Goal: Task Accomplishment & Management: Manage account settings

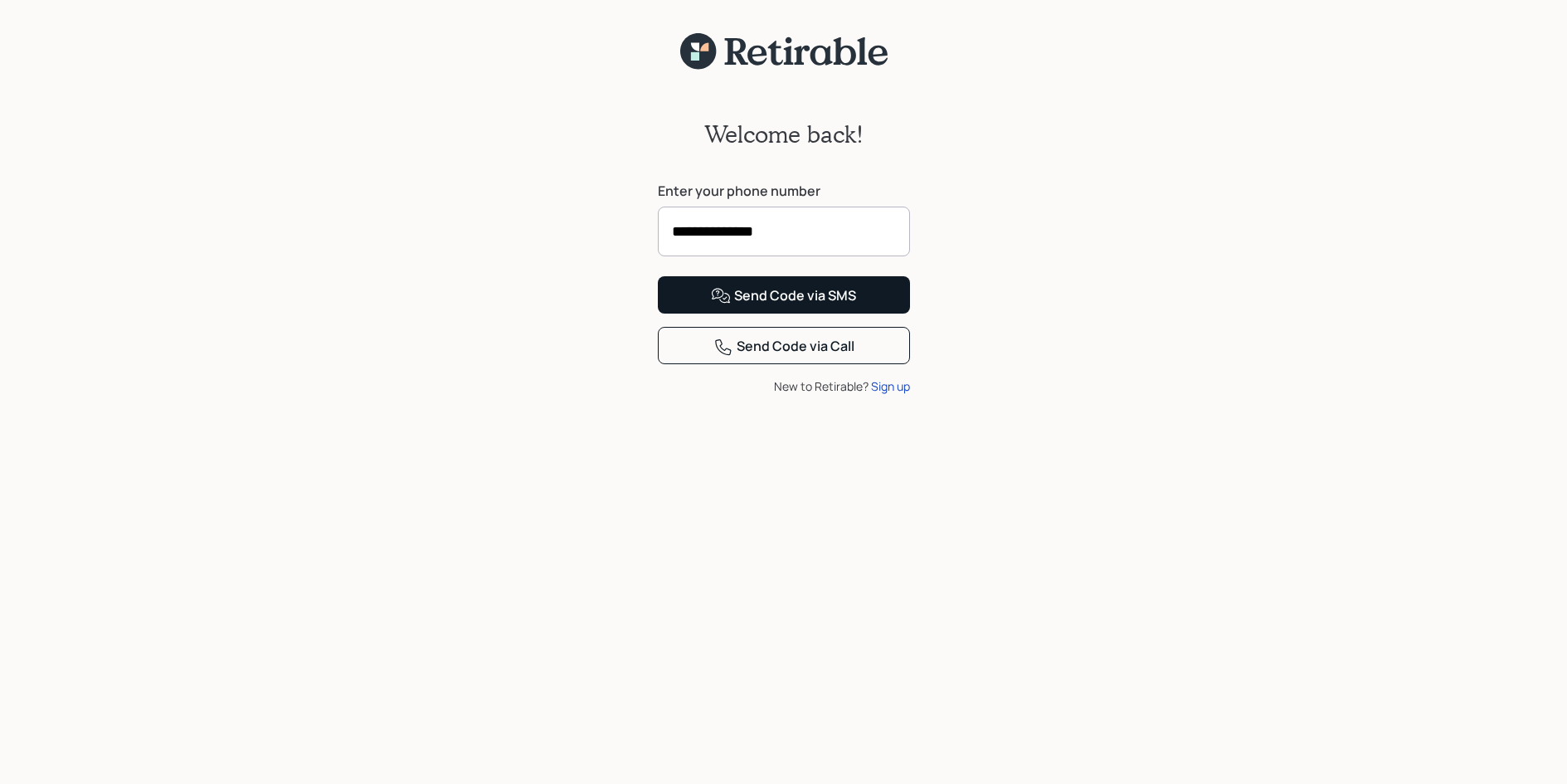
type input "**********"
click at [658, 276] on button "Send Code via SMS" at bounding box center [784, 294] width 253 height 37
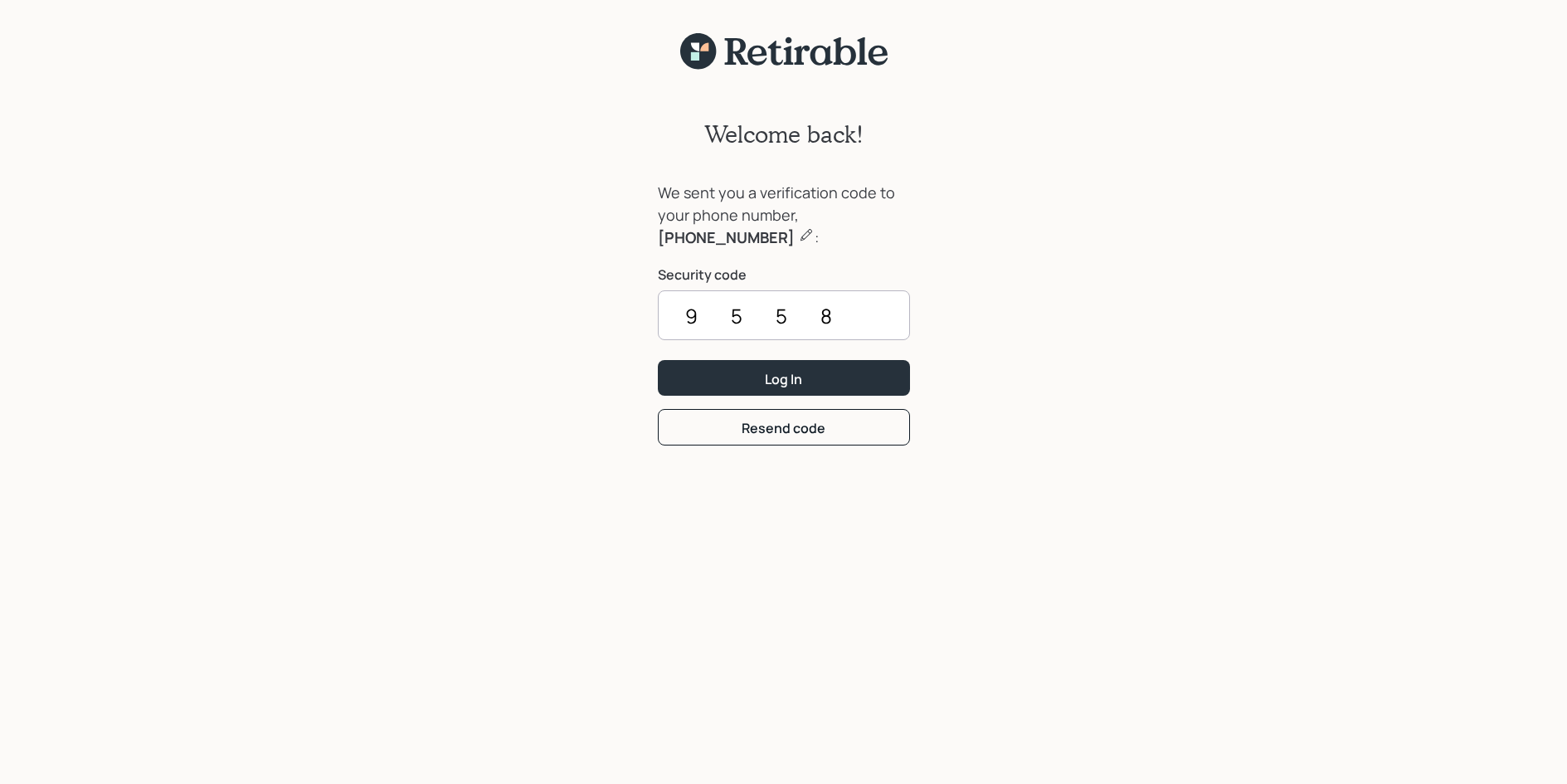
type input "9558"
click at [752, 370] on button "Log In" at bounding box center [784, 378] width 253 height 36
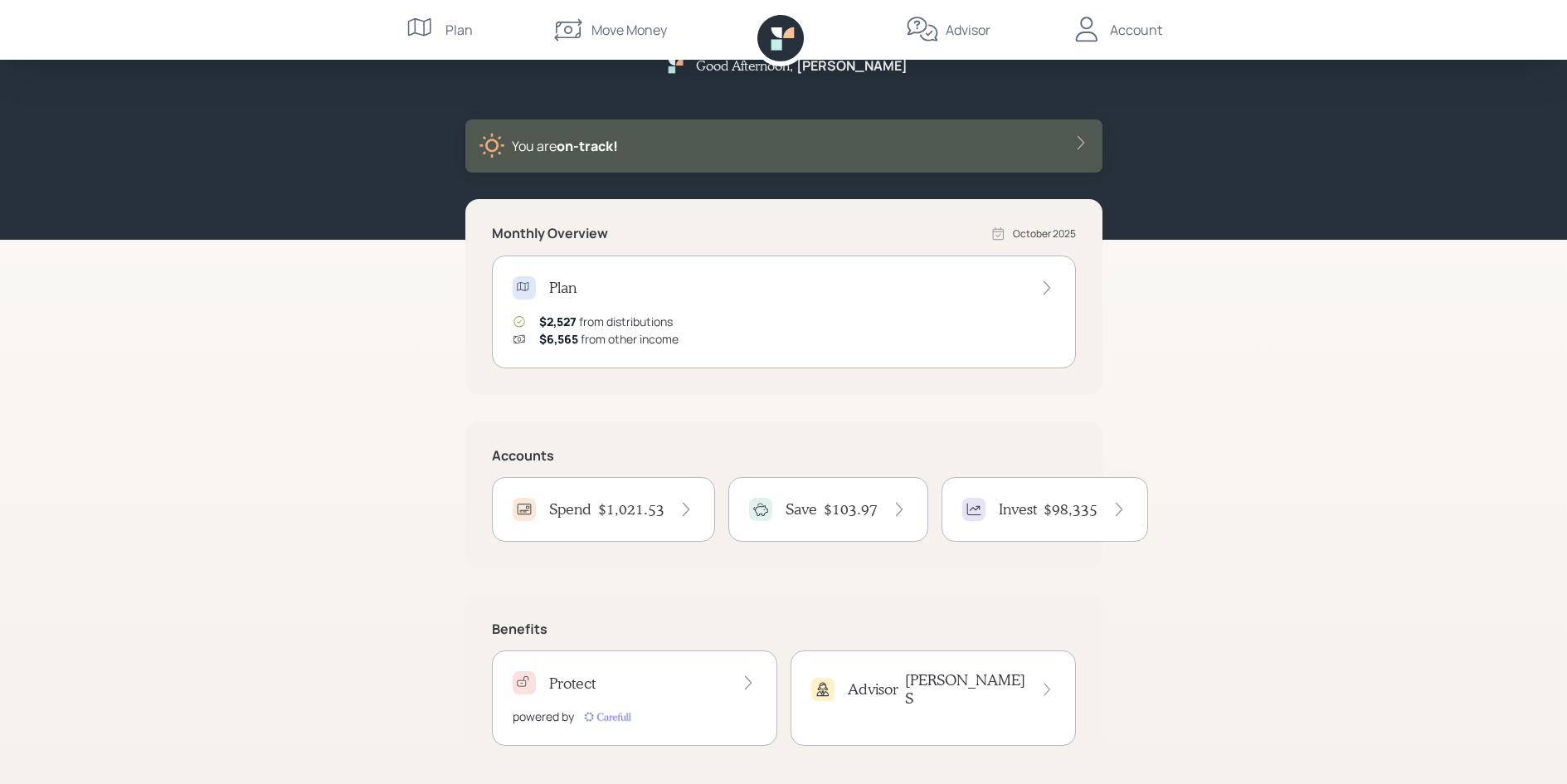
scroll to position [51, 0]
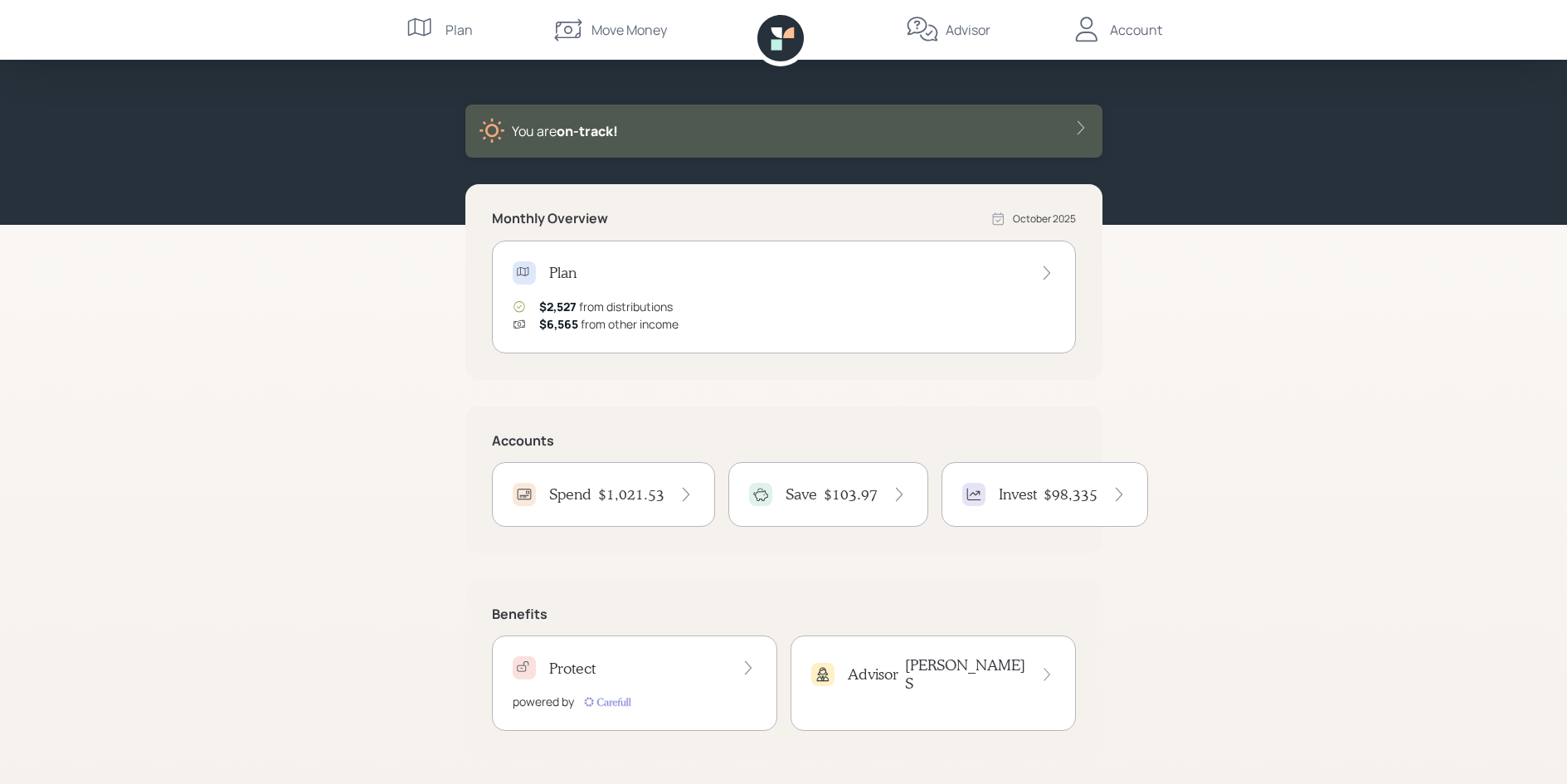
click at [892, 494] on icon at bounding box center [899, 494] width 17 height 17
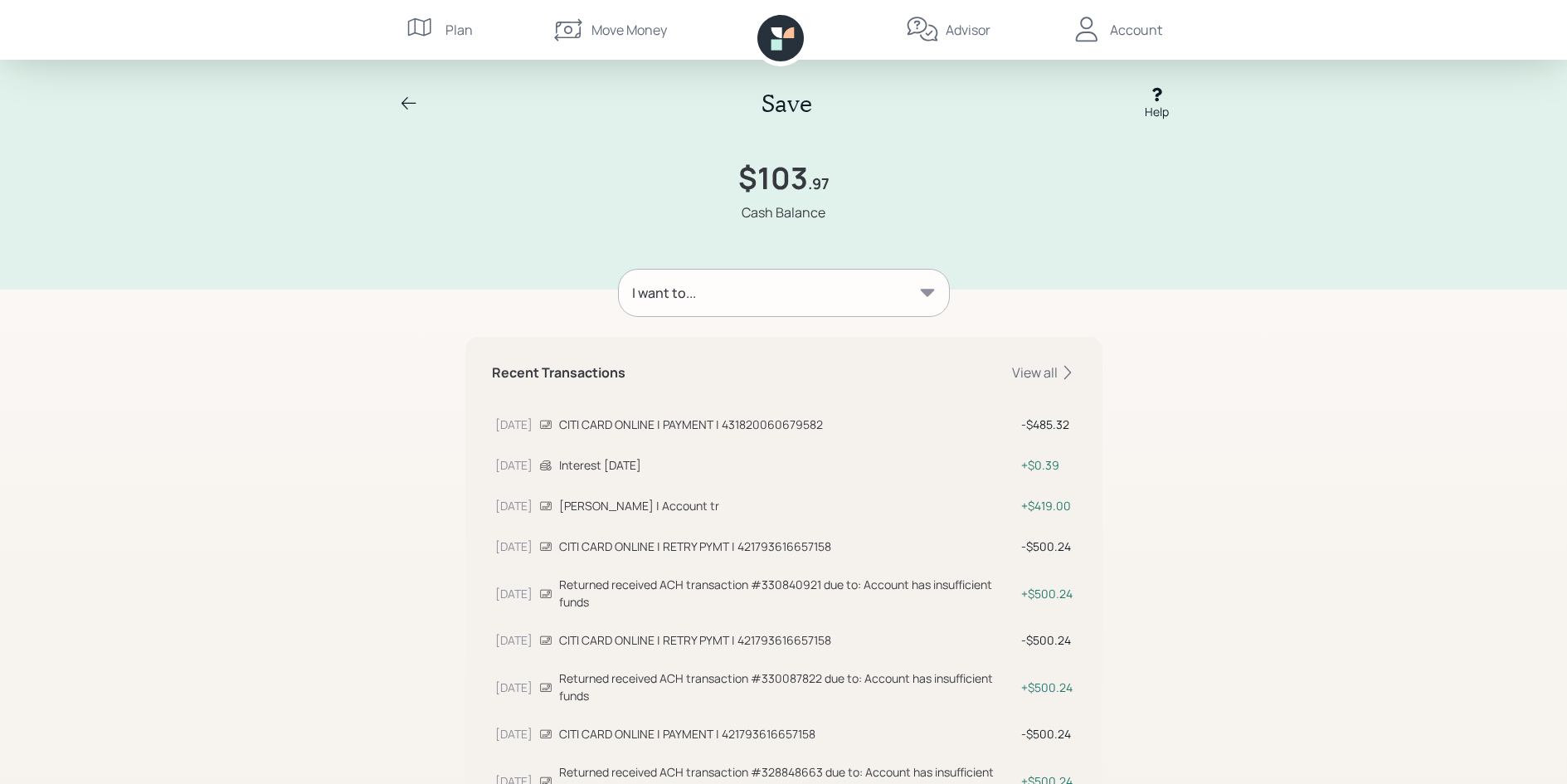
click at [1114, 25] on div "Account" at bounding box center [1136, 30] width 52 height 20
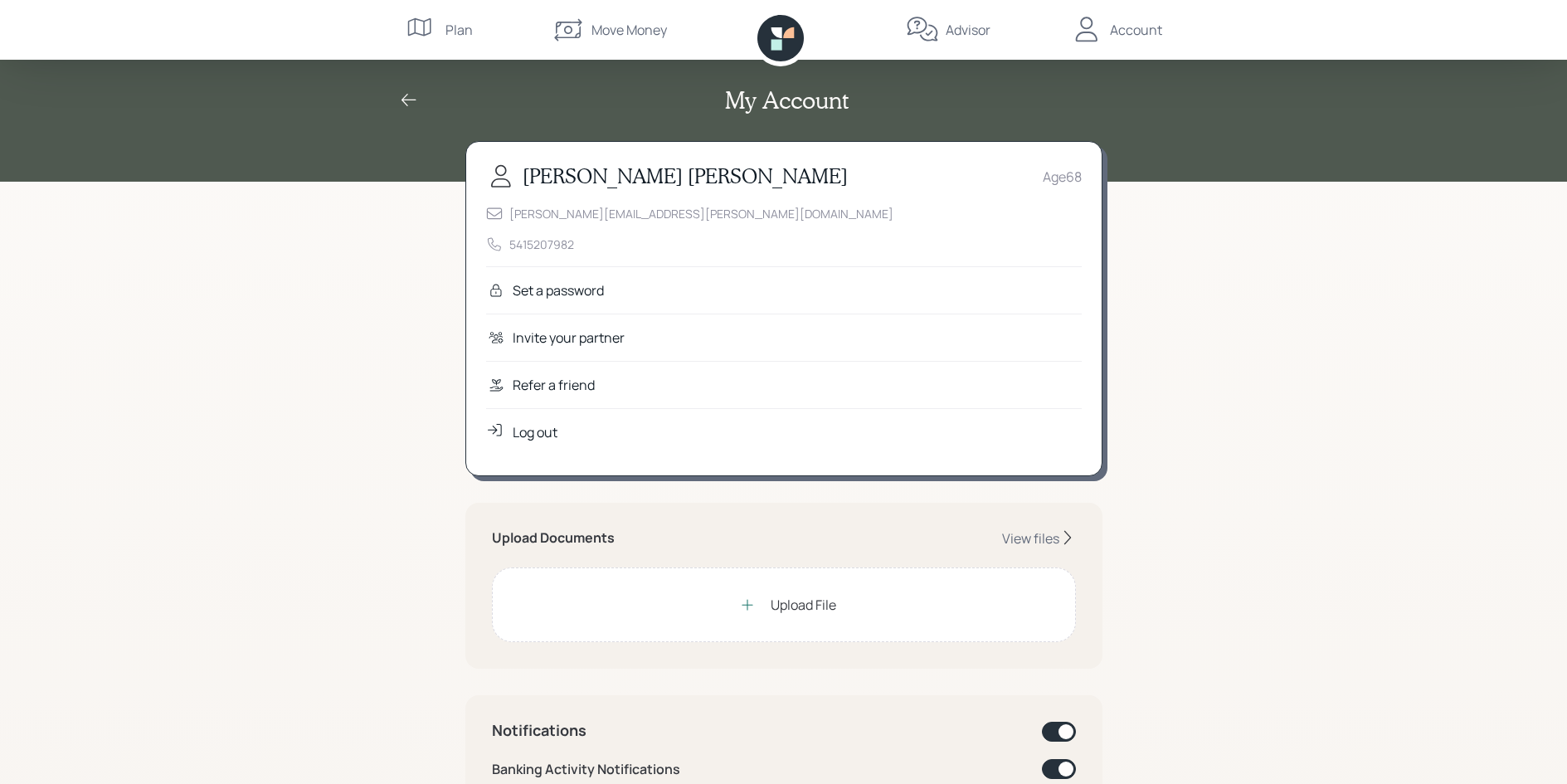
click at [315, 302] on div "My Account [PERSON_NAME] Age [DEMOGRAPHIC_DATA] [PERSON_NAME][EMAIL_ADDRESS][PE…" at bounding box center [784, 769] width 1567 height 1539
click at [410, 104] on icon at bounding box center [409, 101] width 20 height 20
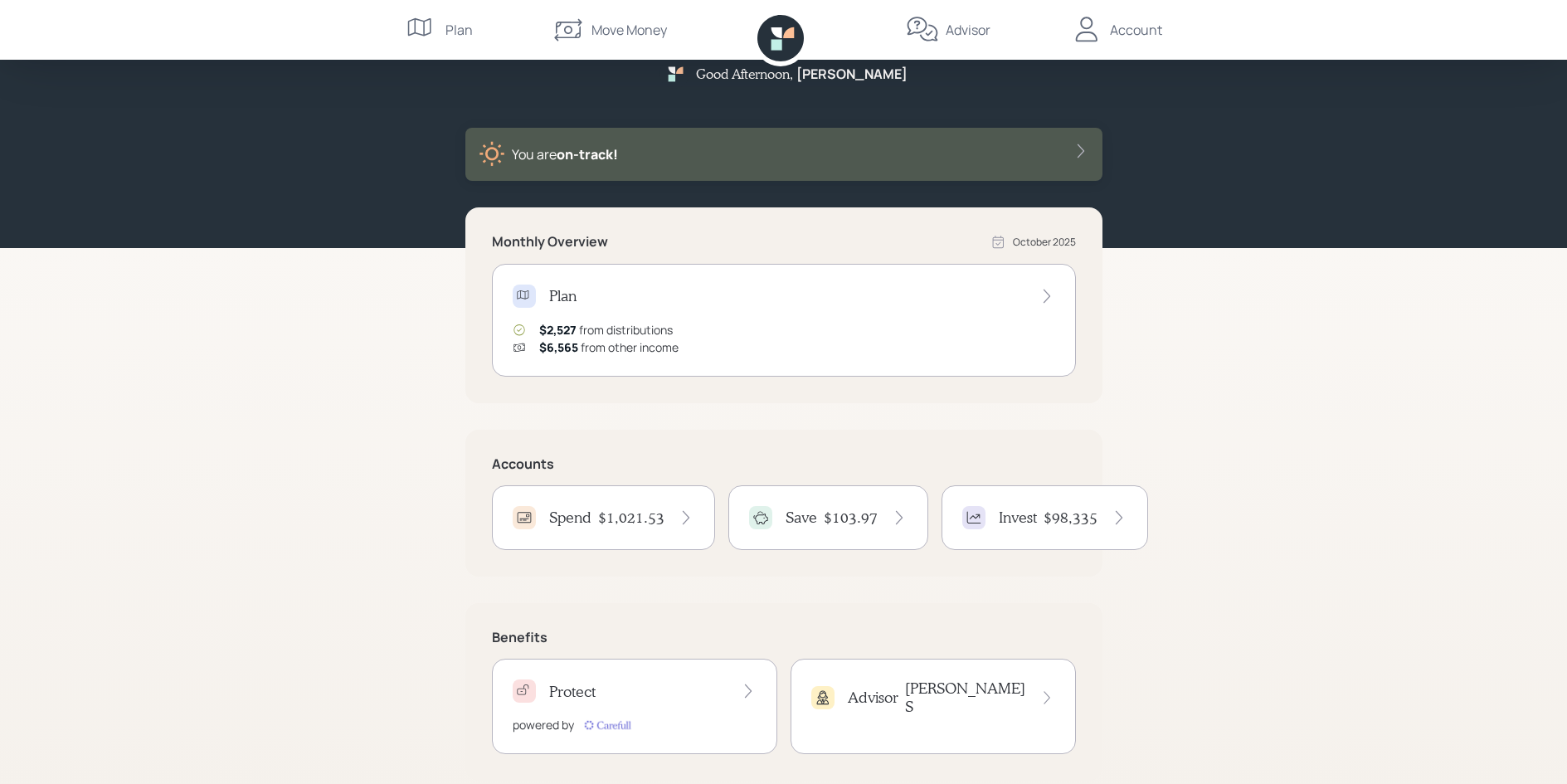
scroll to position [51, 0]
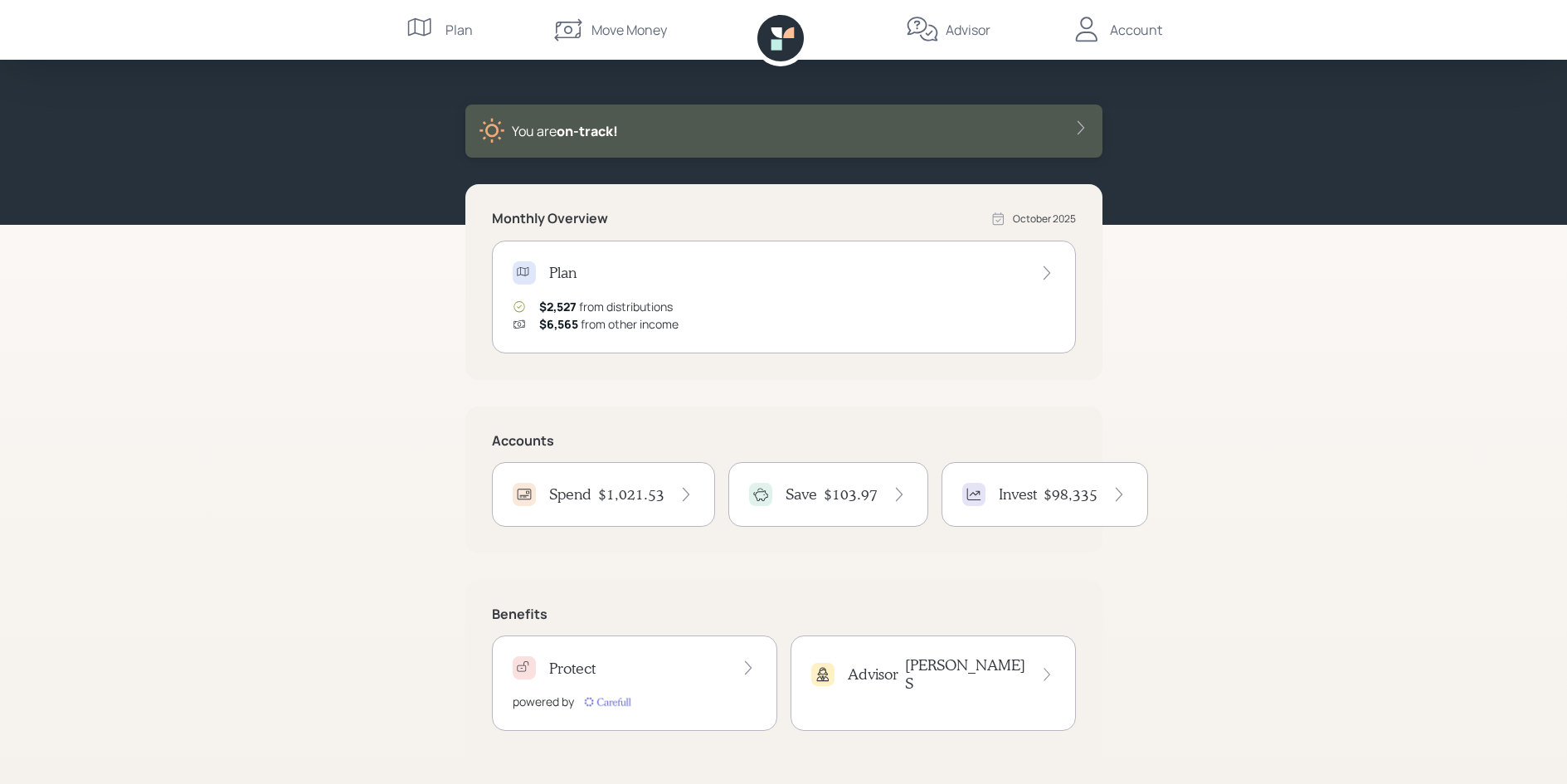
click at [523, 273] on icon at bounding box center [524, 272] width 17 height 17
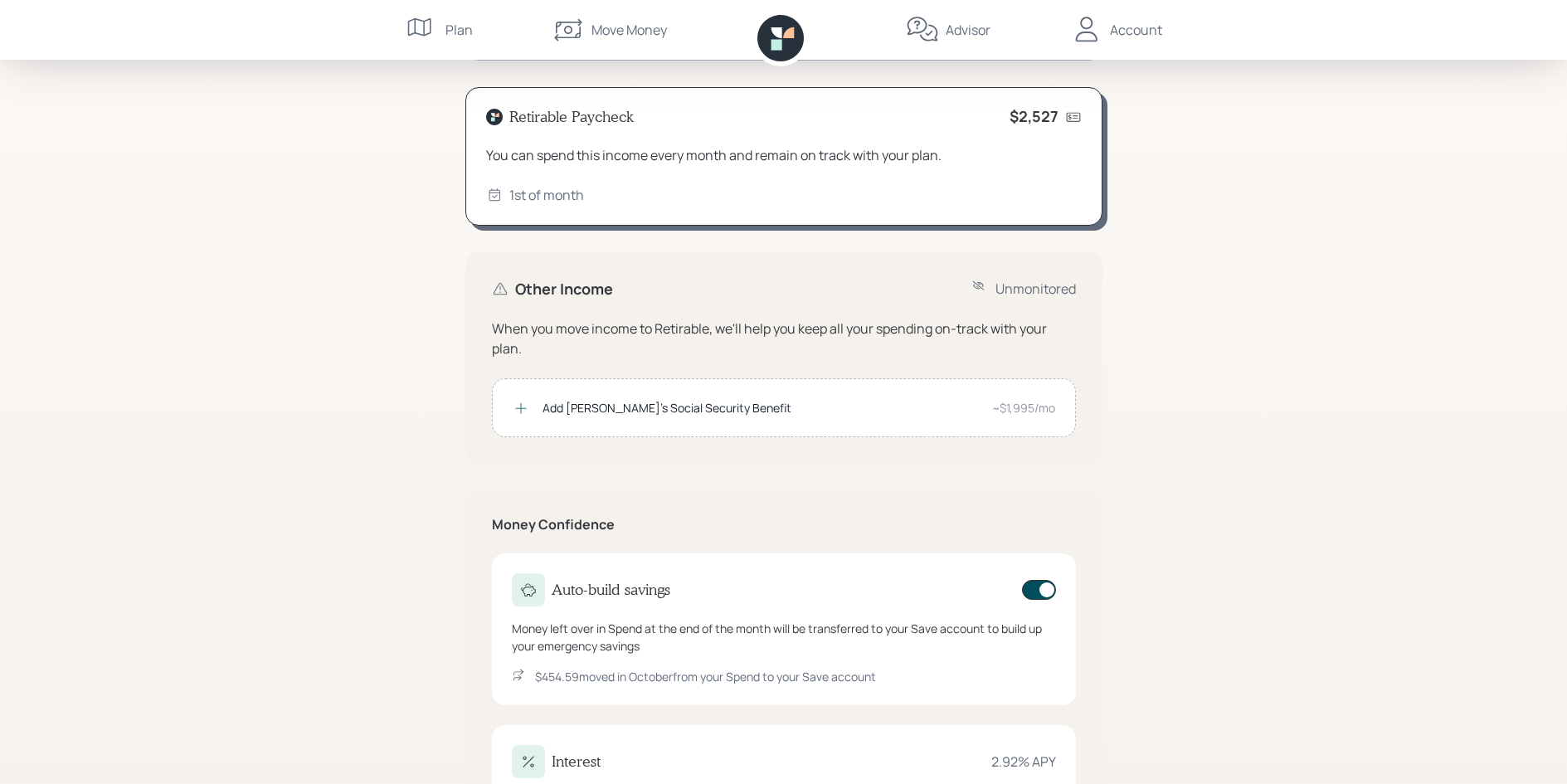
scroll to position [355, 0]
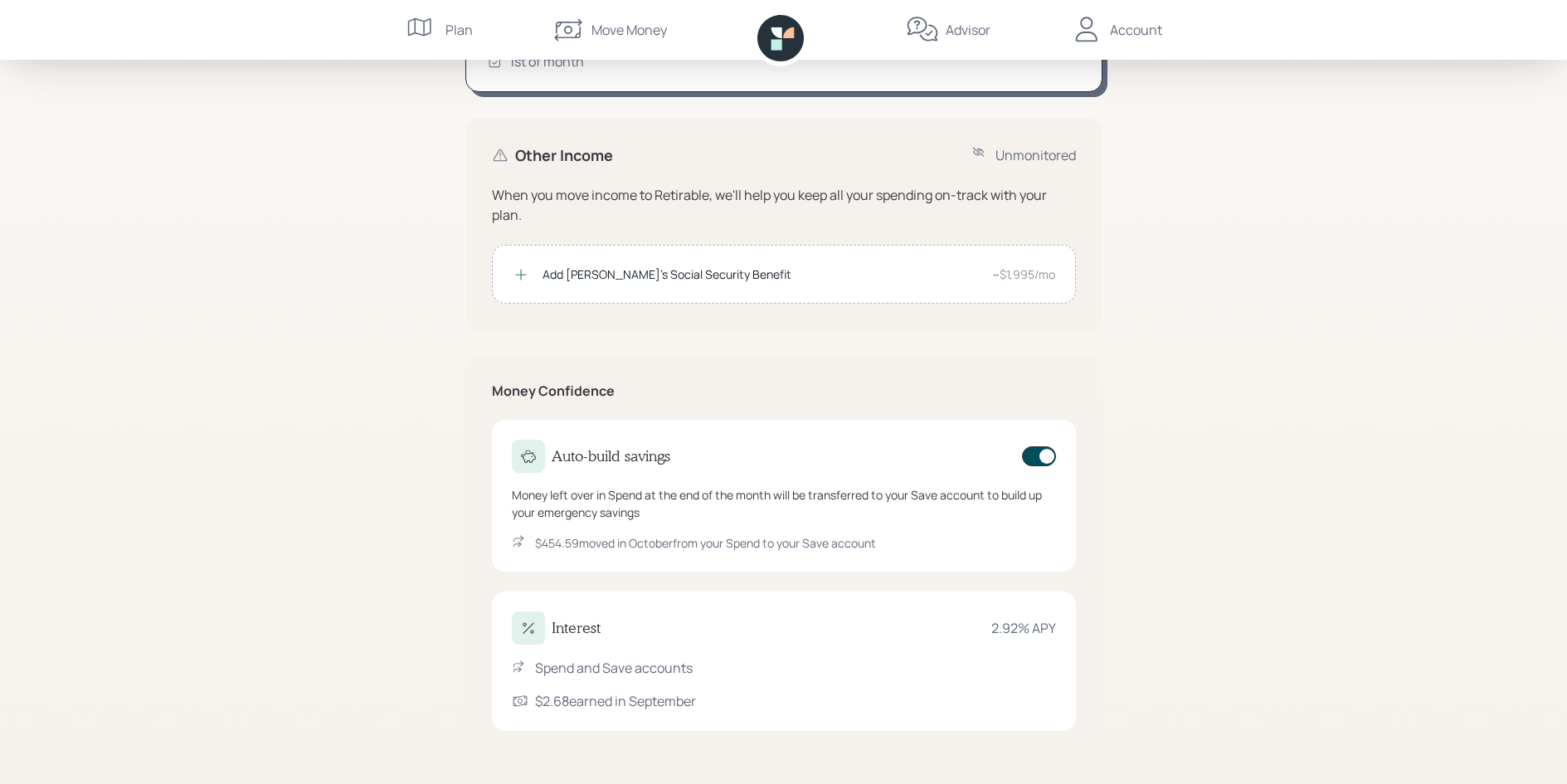
click at [665, 675] on div "Spend and Save accounts" at bounding box center [614, 667] width 158 height 20
click at [519, 662] on icon at bounding box center [519, 666] width 10 height 12
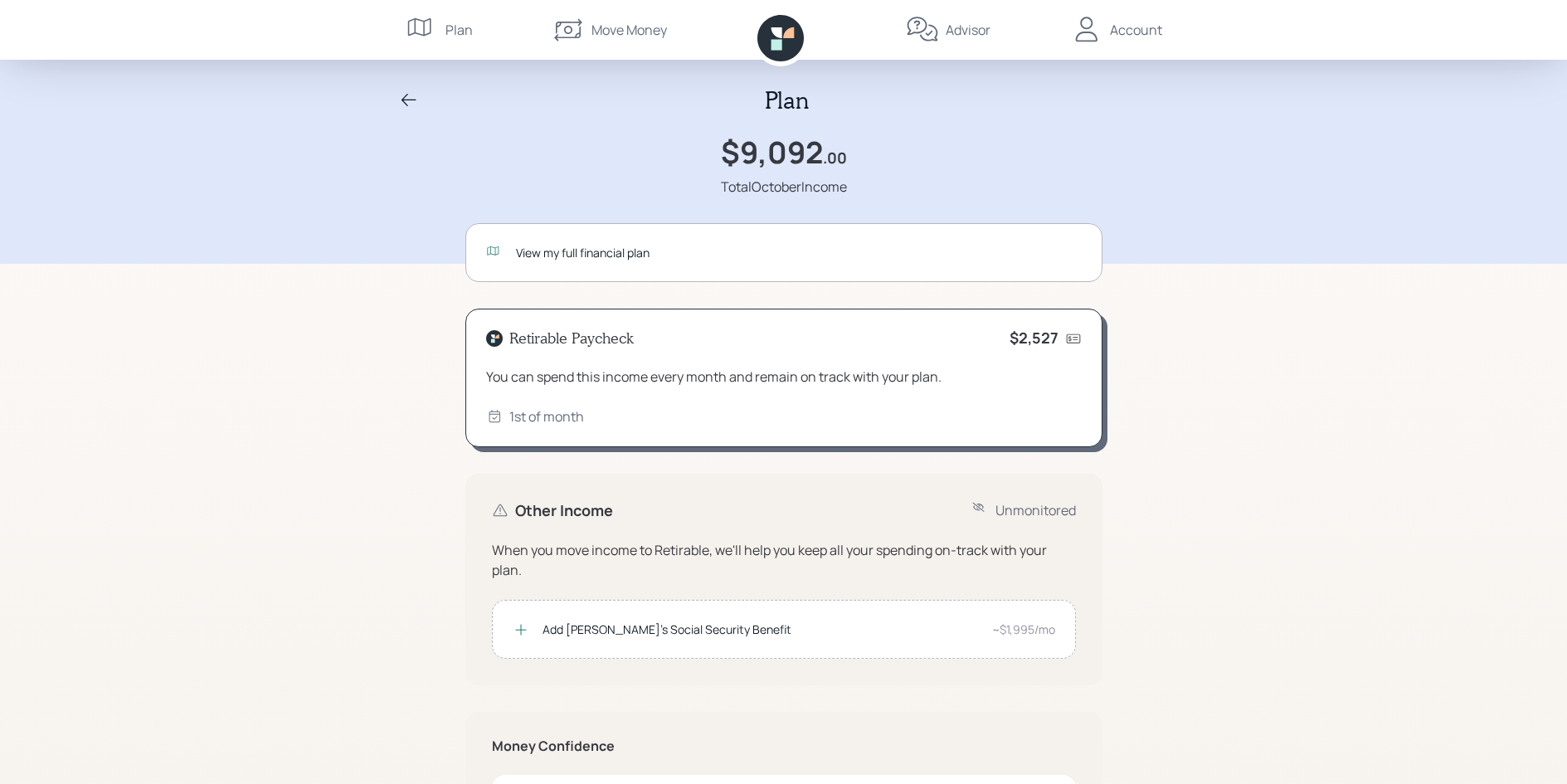
click at [423, 23] on icon at bounding box center [418, 27] width 23 height 18
click at [404, 99] on icon at bounding box center [409, 101] width 20 height 20
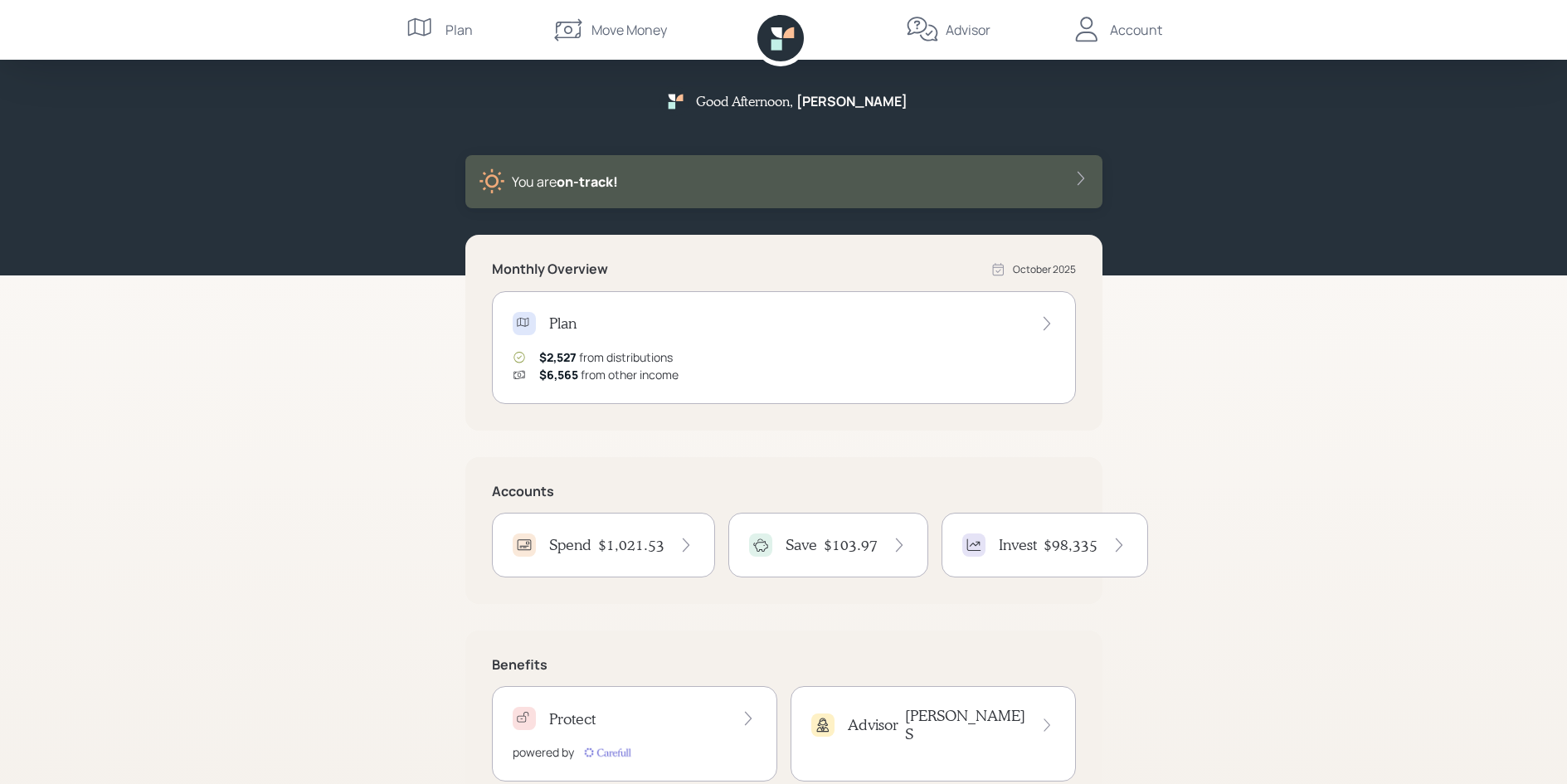
click at [1080, 177] on icon at bounding box center [1081, 178] width 17 height 17
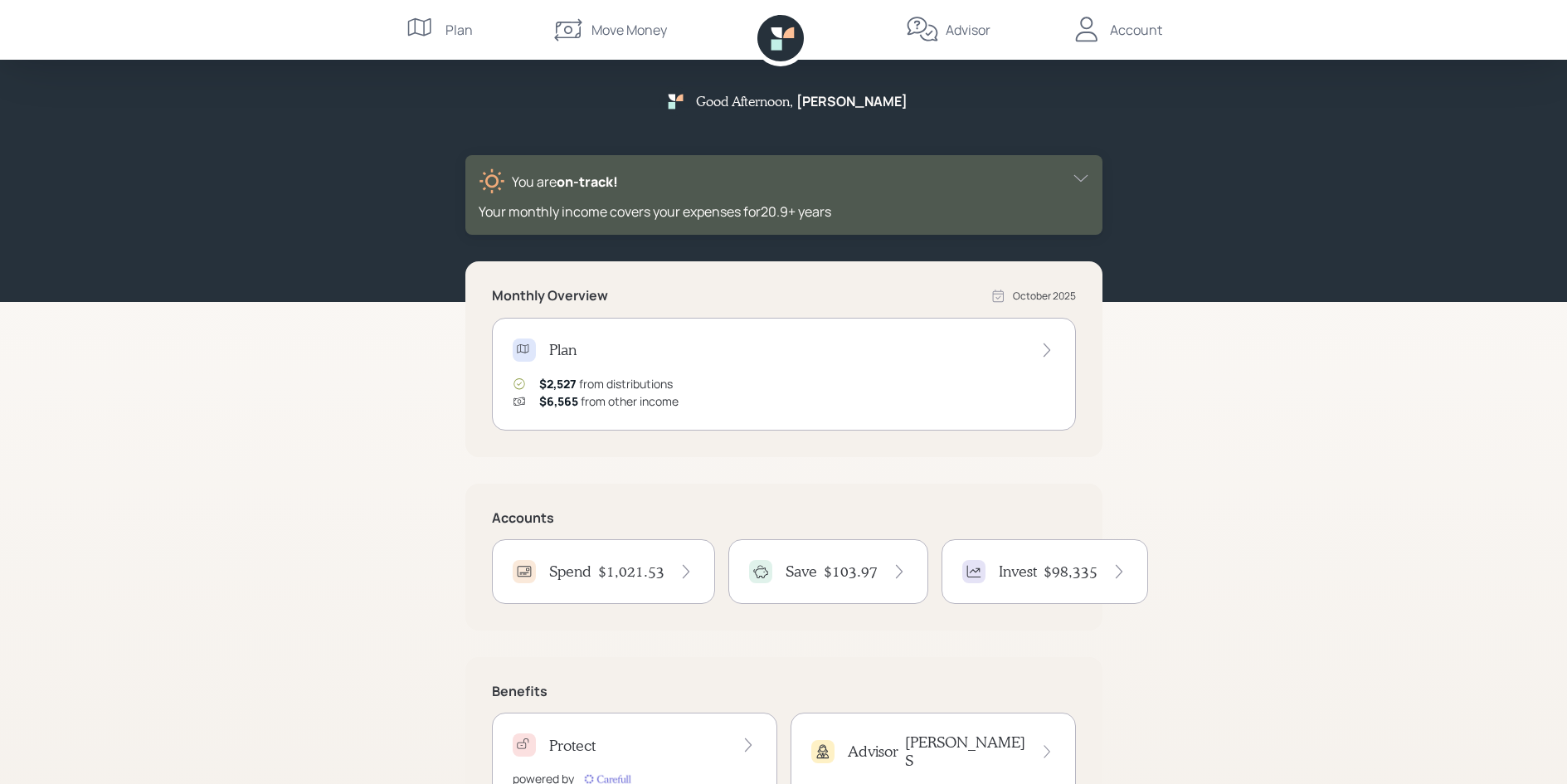
click at [1084, 175] on icon at bounding box center [1081, 178] width 17 height 17
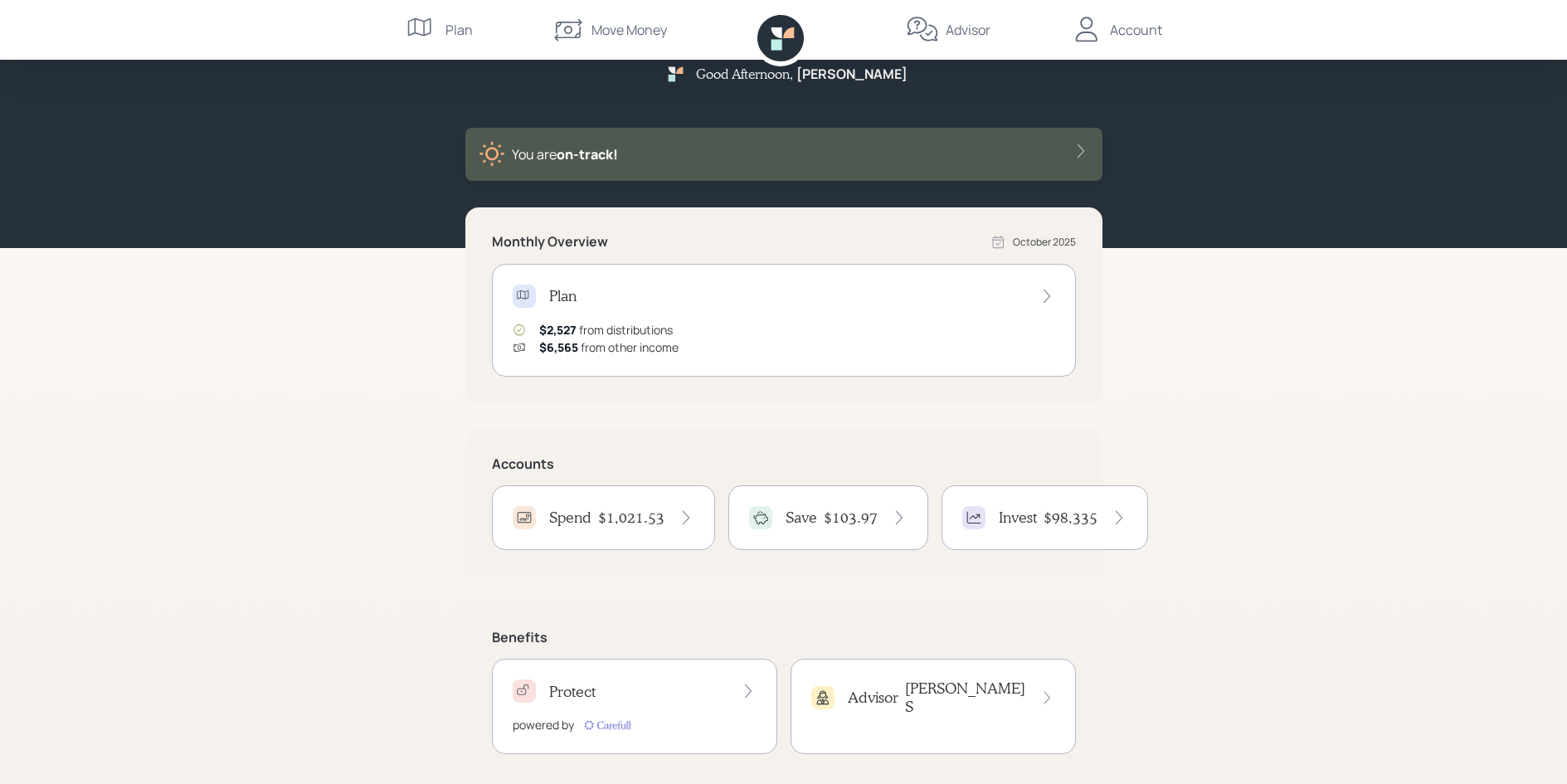
scroll to position [51, 0]
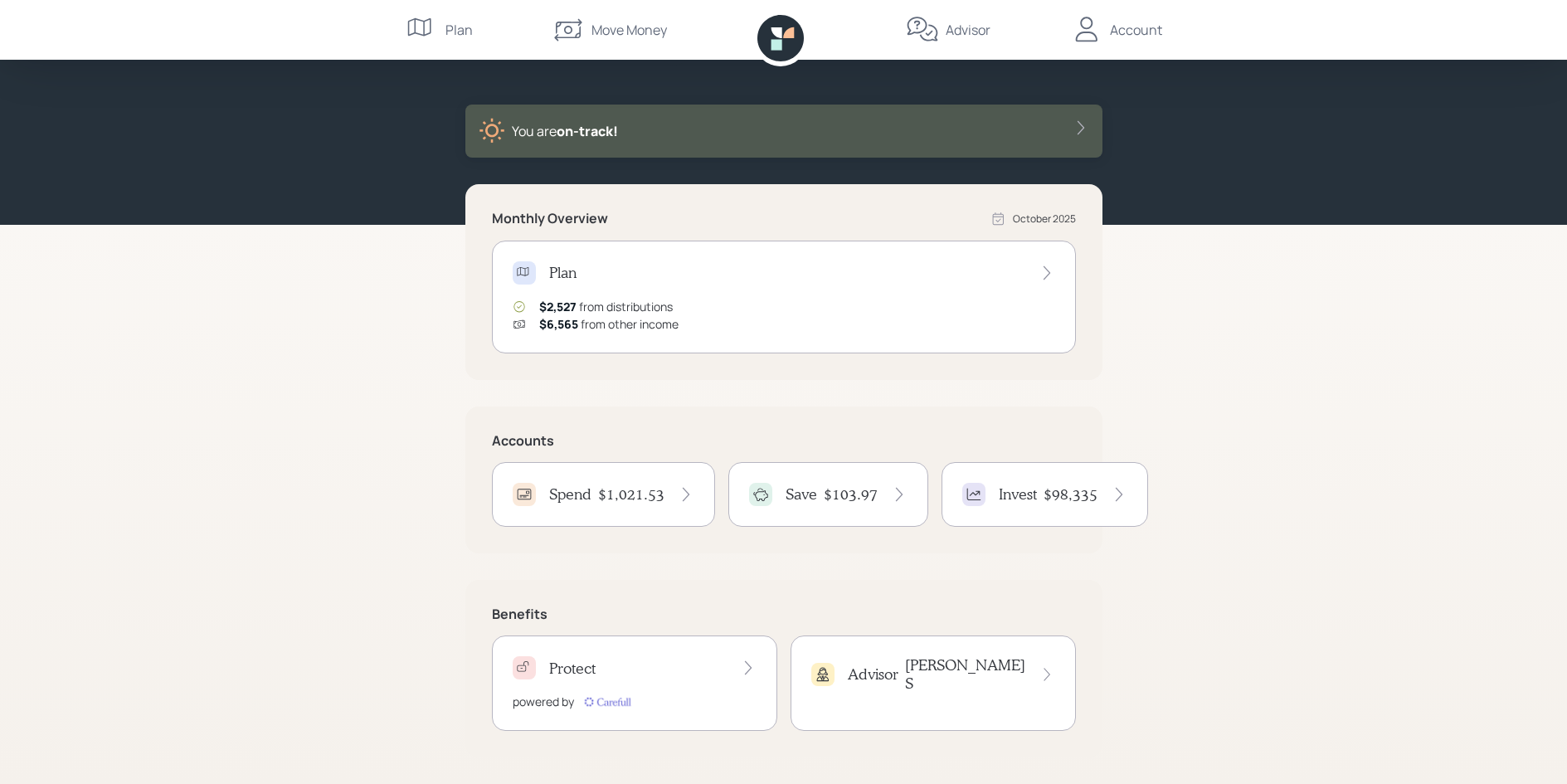
click at [1048, 267] on icon at bounding box center [1047, 272] width 17 height 17
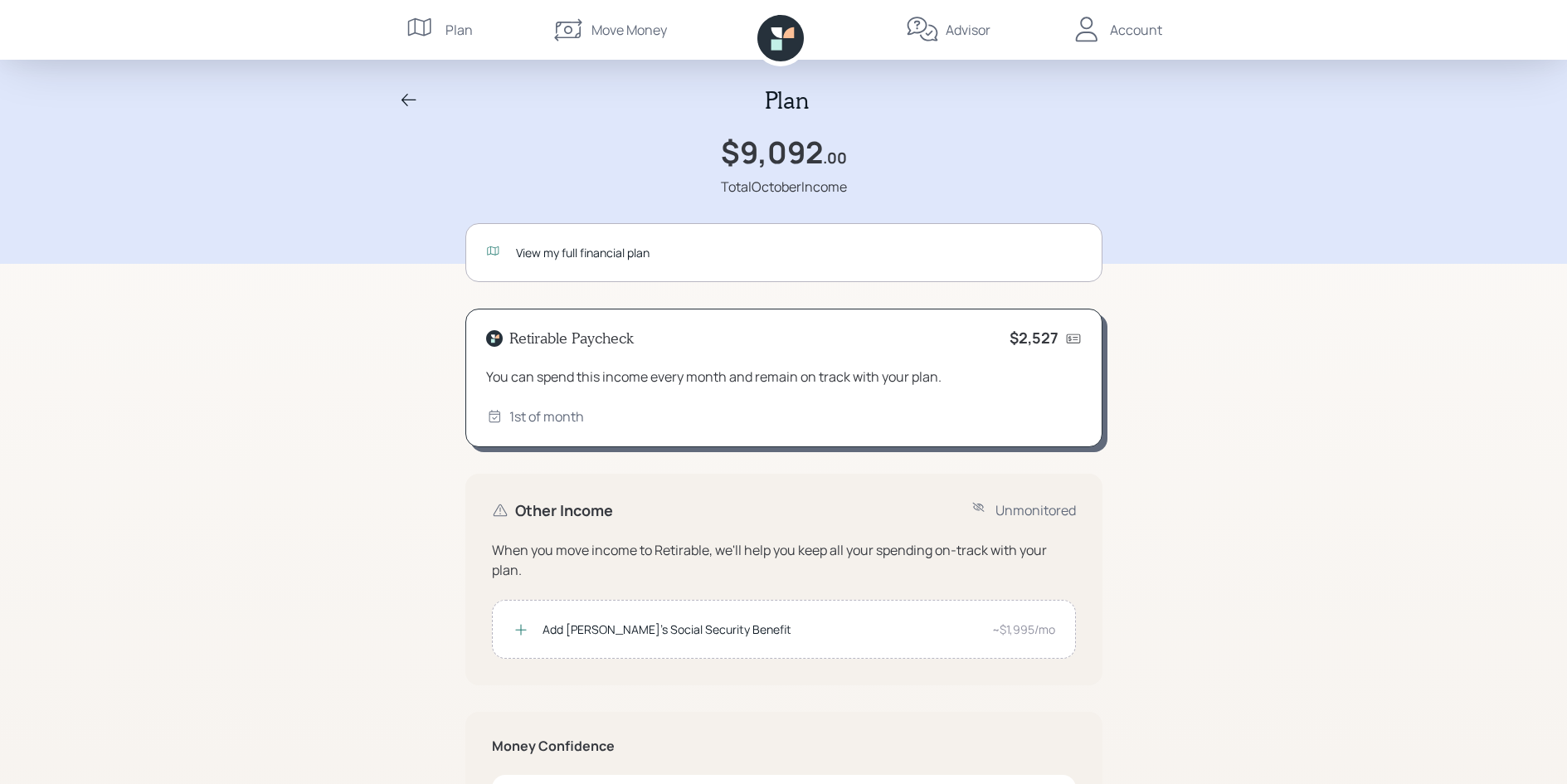
click at [1131, 23] on div "Account" at bounding box center [1136, 30] width 52 height 20
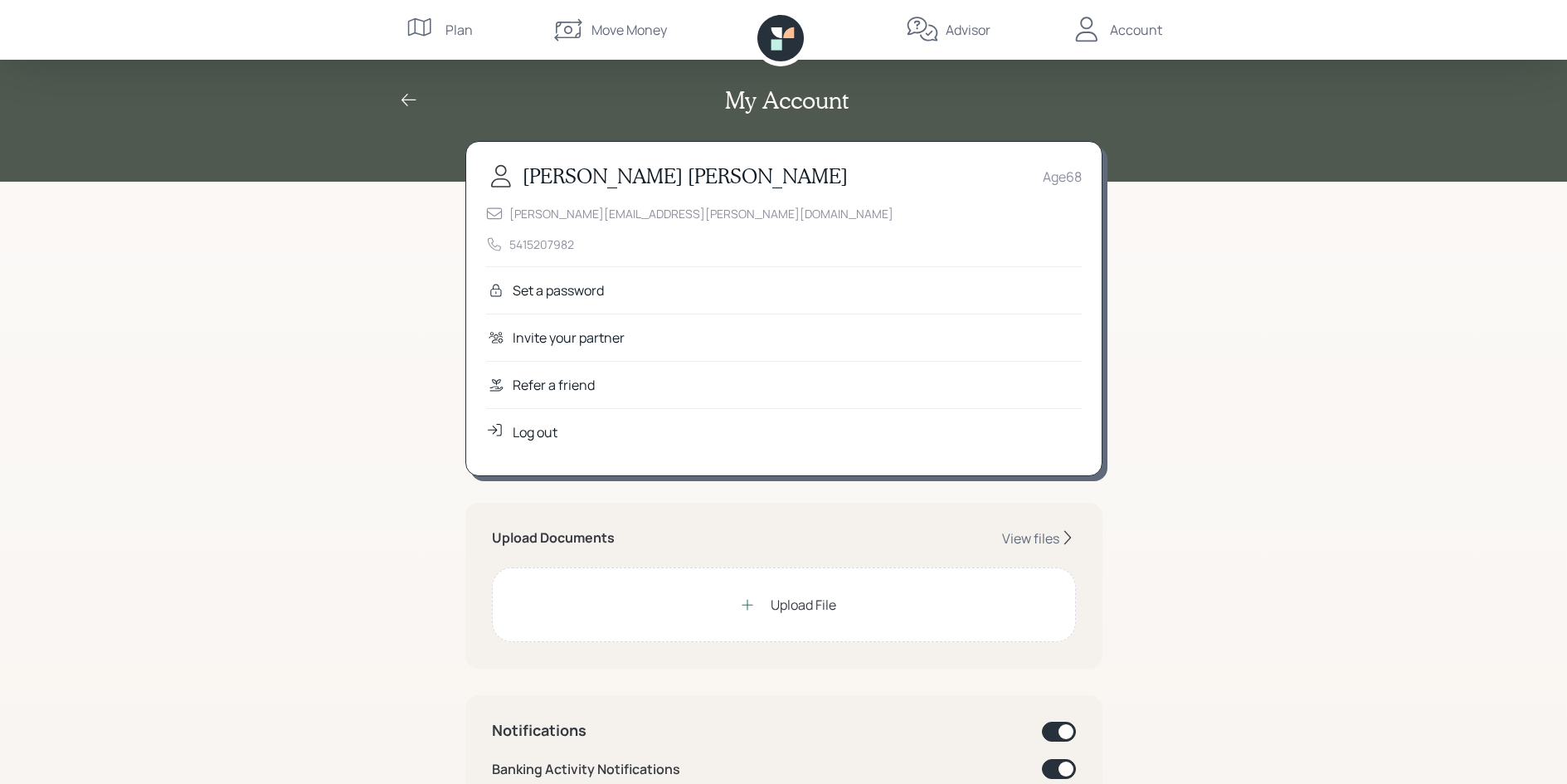
click at [406, 100] on icon at bounding box center [408, 100] width 15 height 12
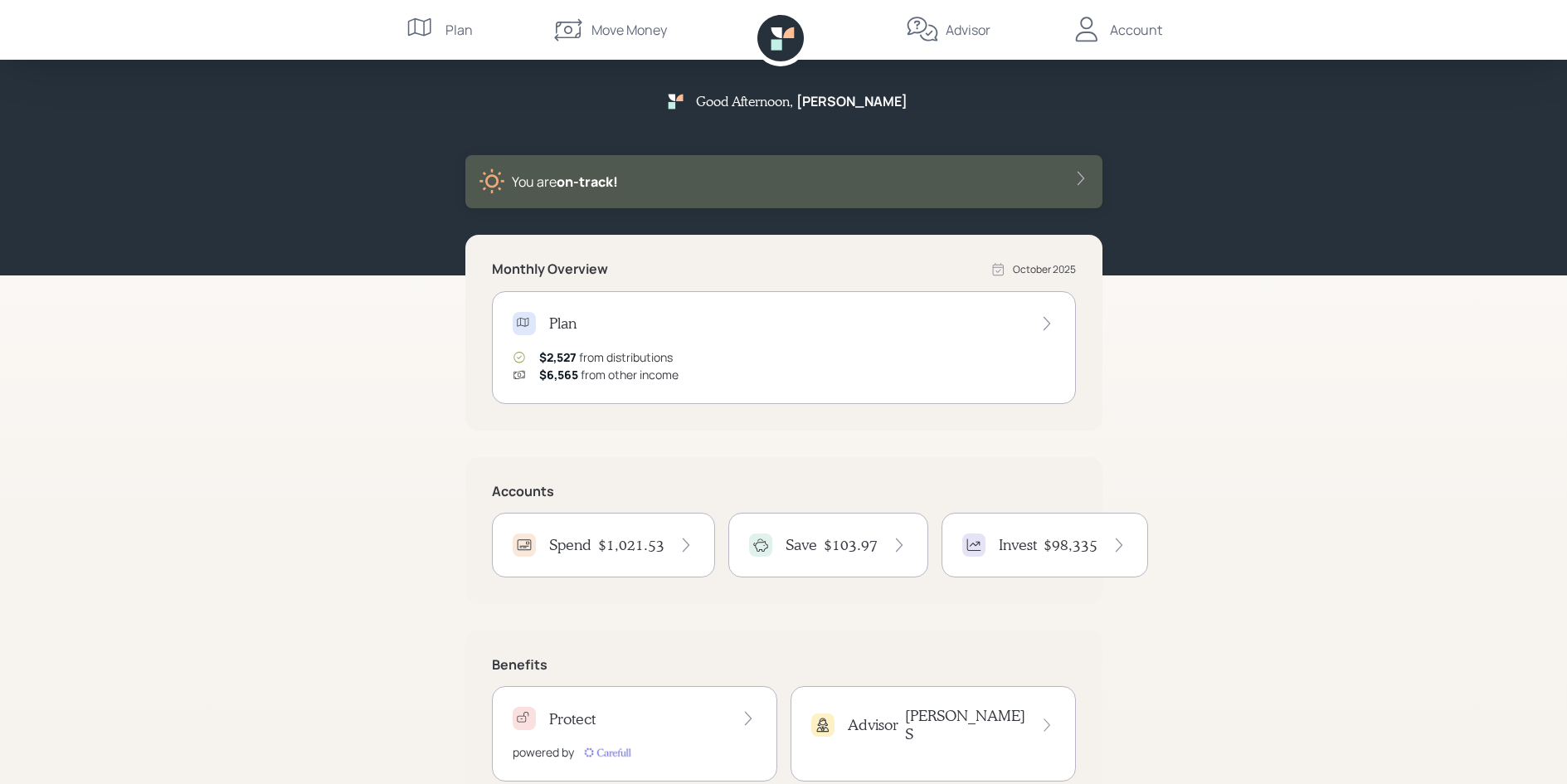
click at [1116, 27] on div "Account" at bounding box center [1136, 30] width 52 height 20
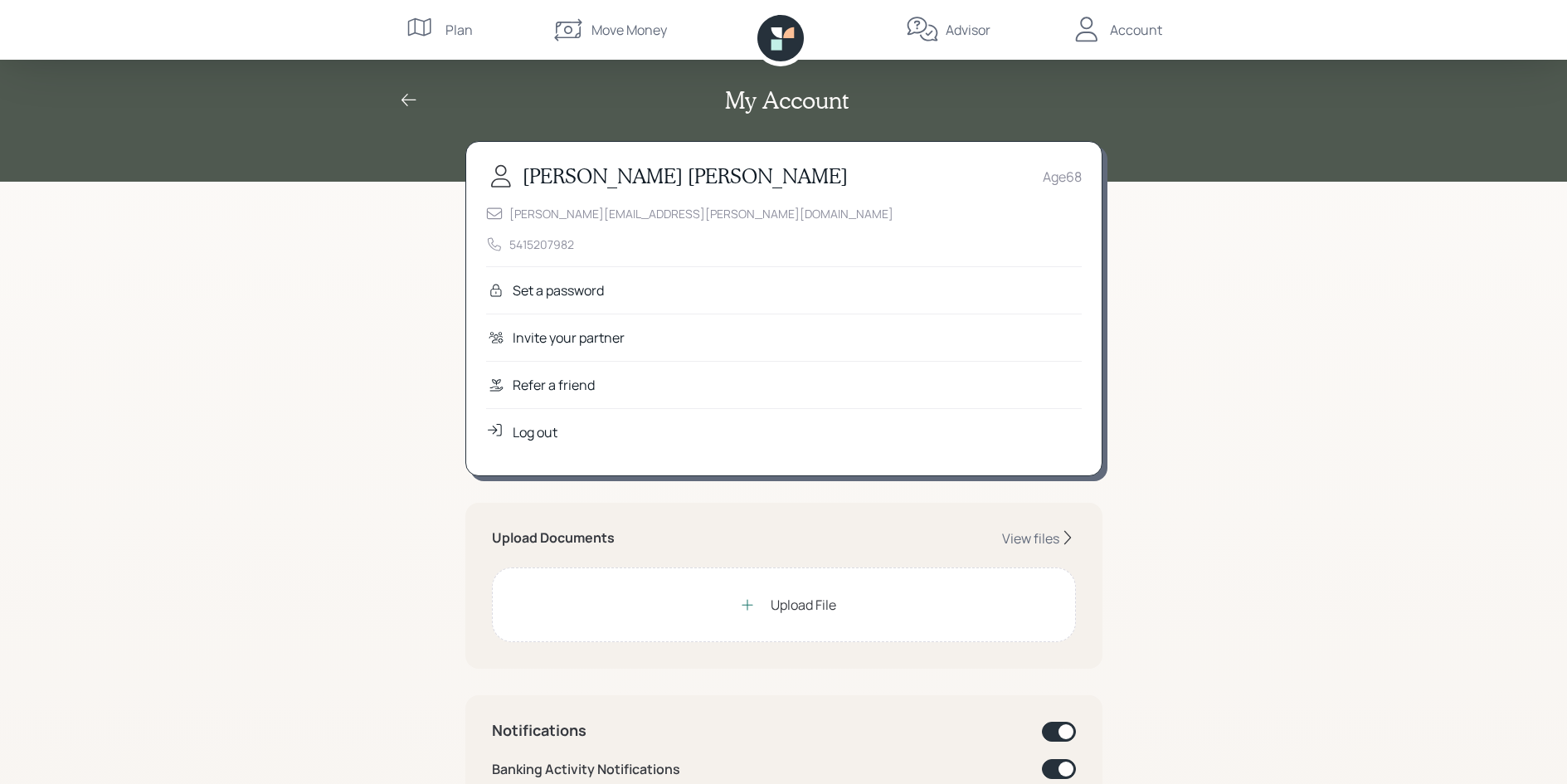
click at [969, 27] on div "Advisor" at bounding box center [968, 30] width 45 height 20
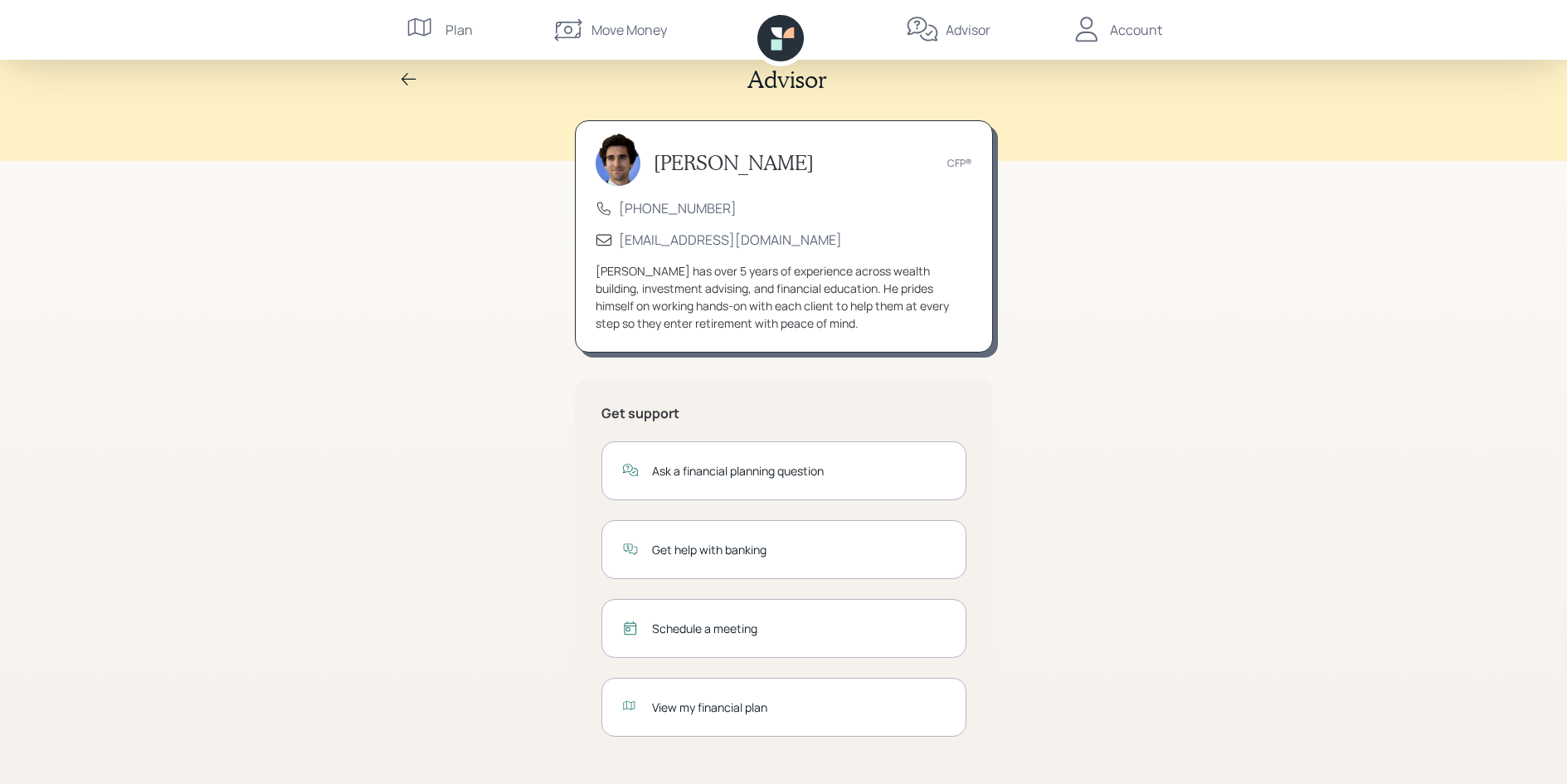
scroll to position [27, 0]
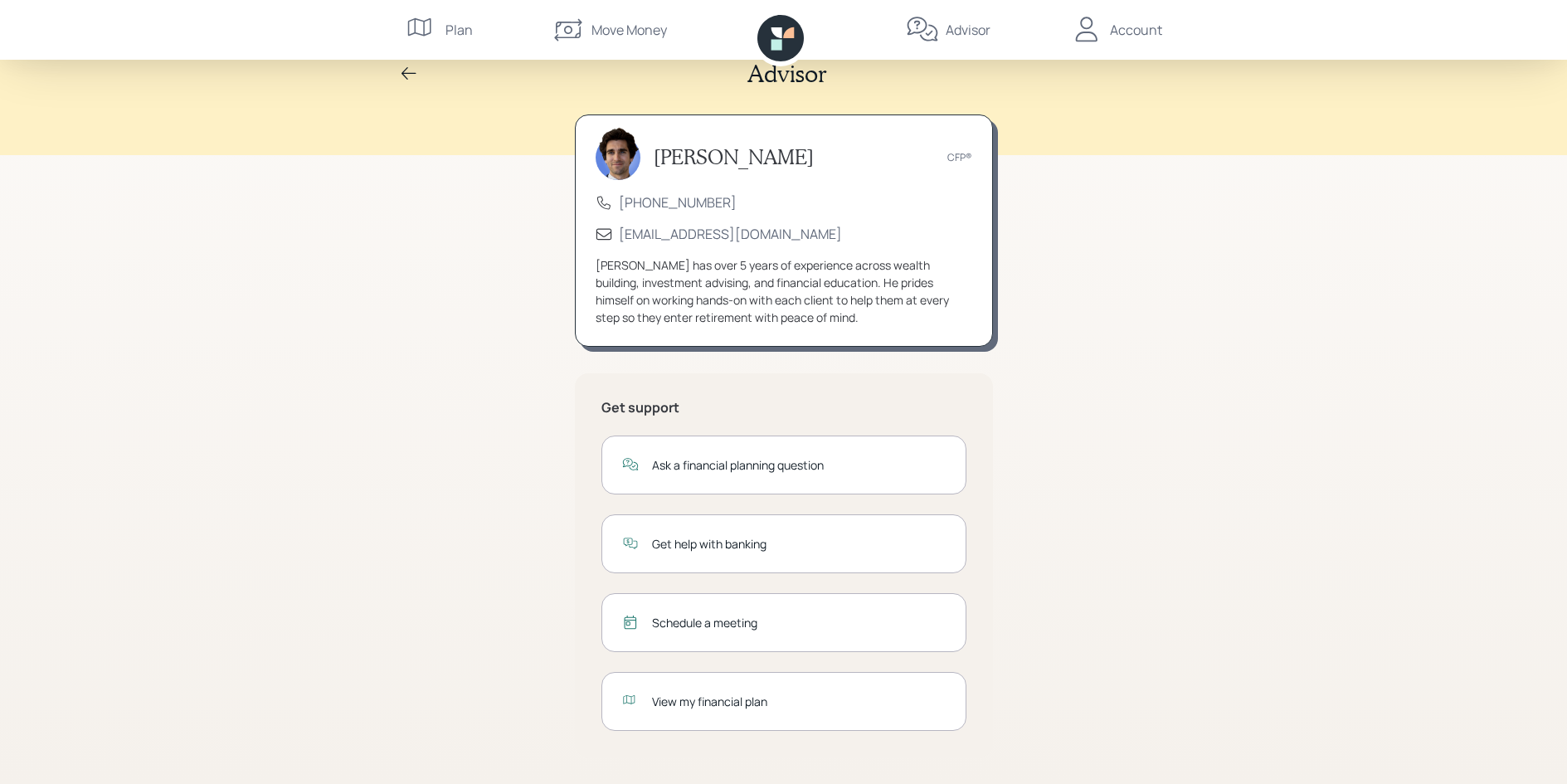
click at [697, 551] on div "Get help with banking" at bounding box center [798, 543] width 293 height 17
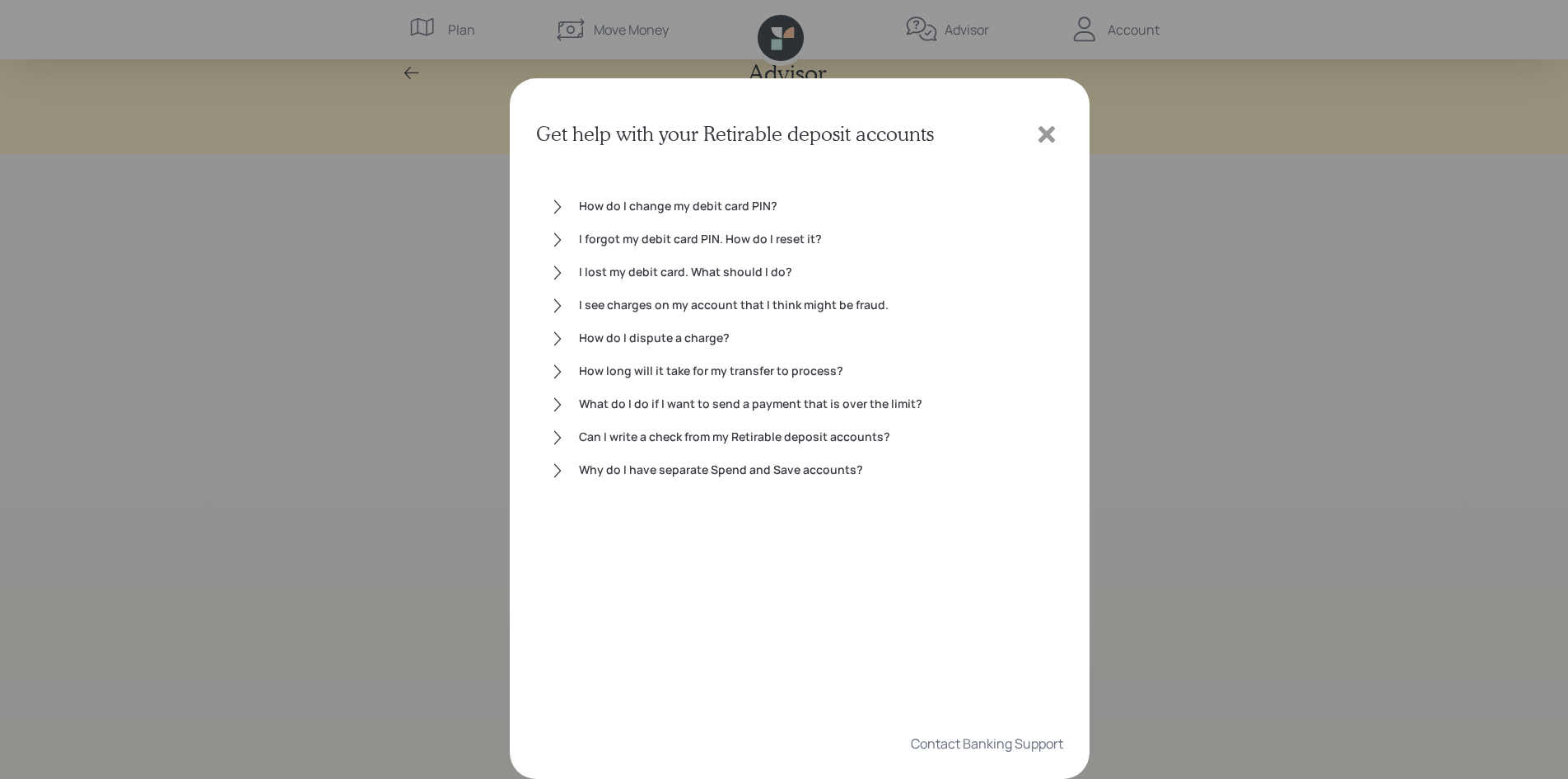
click at [1043, 136] on icon at bounding box center [1046, 134] width 17 height 17
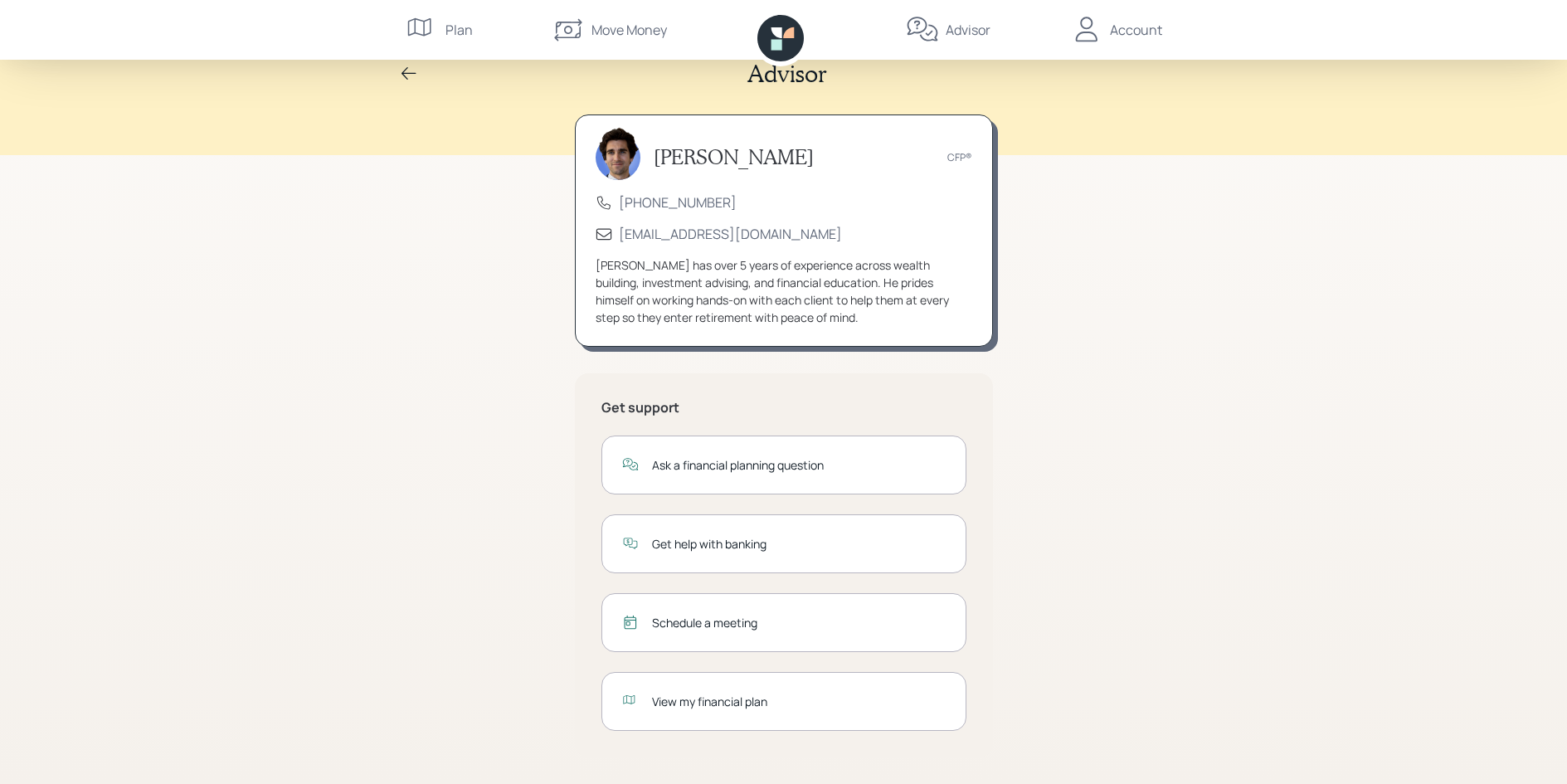
scroll to position [0, 0]
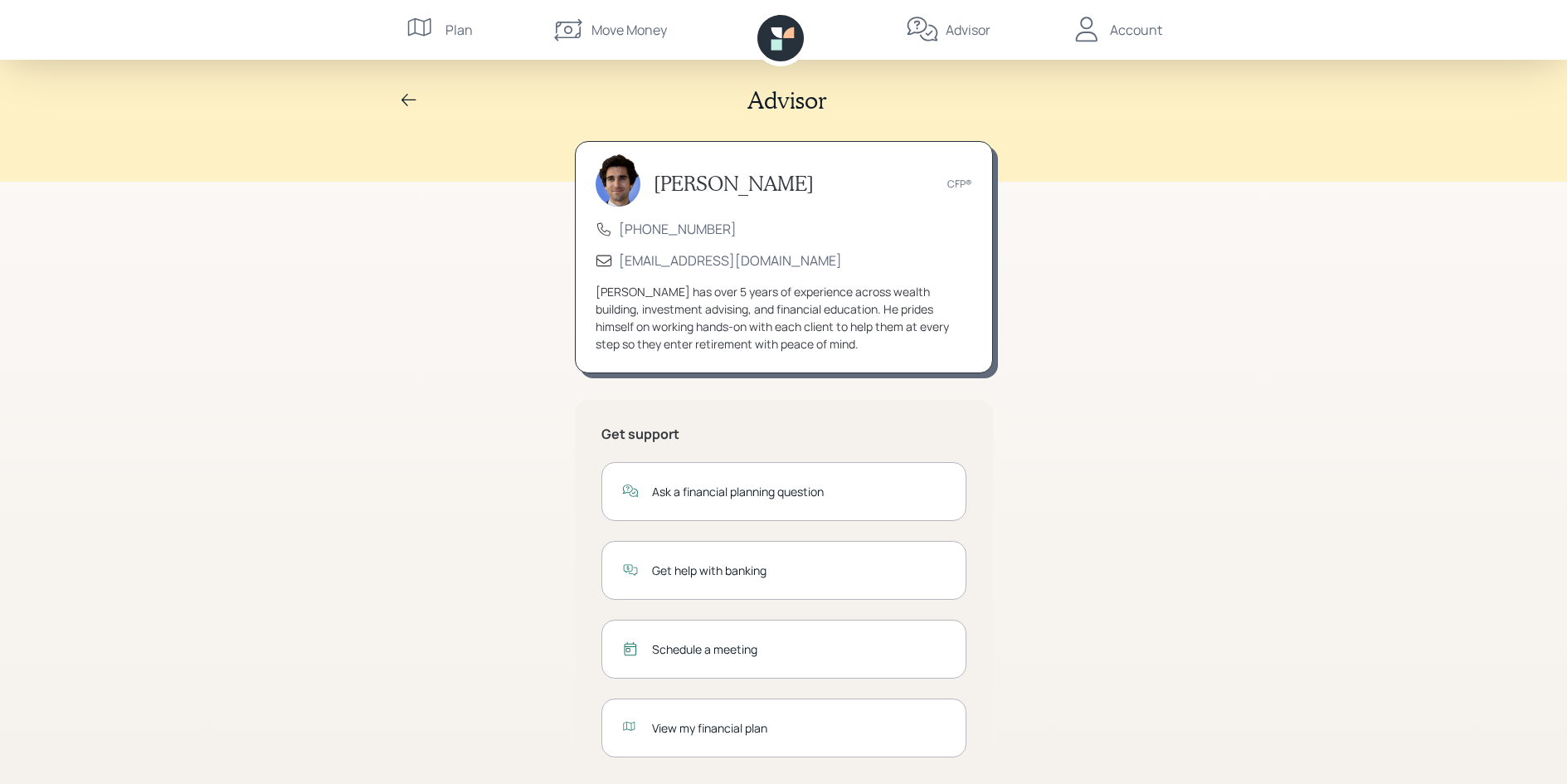
click at [619, 32] on div "Move Money" at bounding box center [630, 30] width 76 height 20
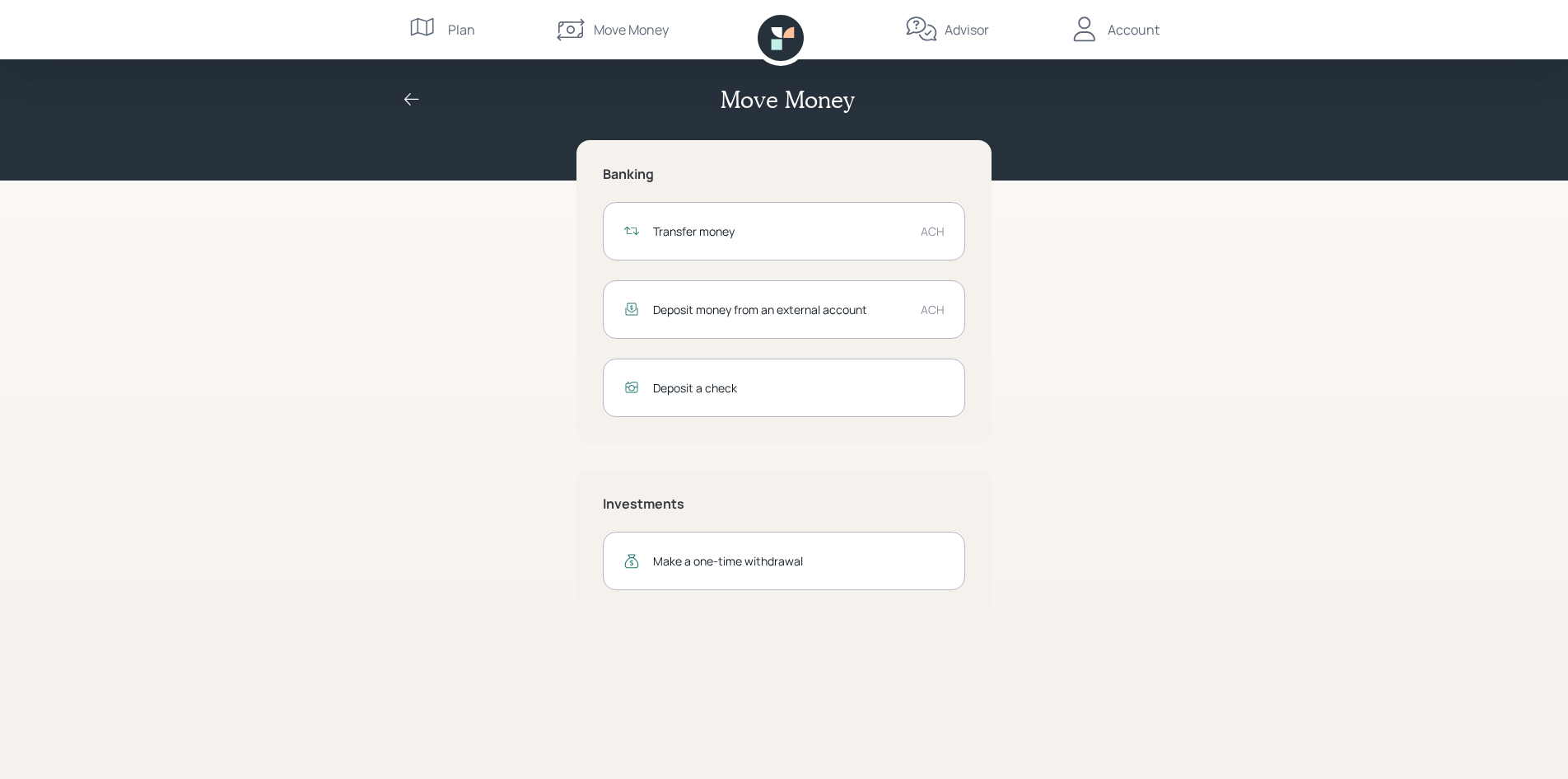
click at [699, 227] on div "Transfer money" at bounding box center [780, 230] width 255 height 17
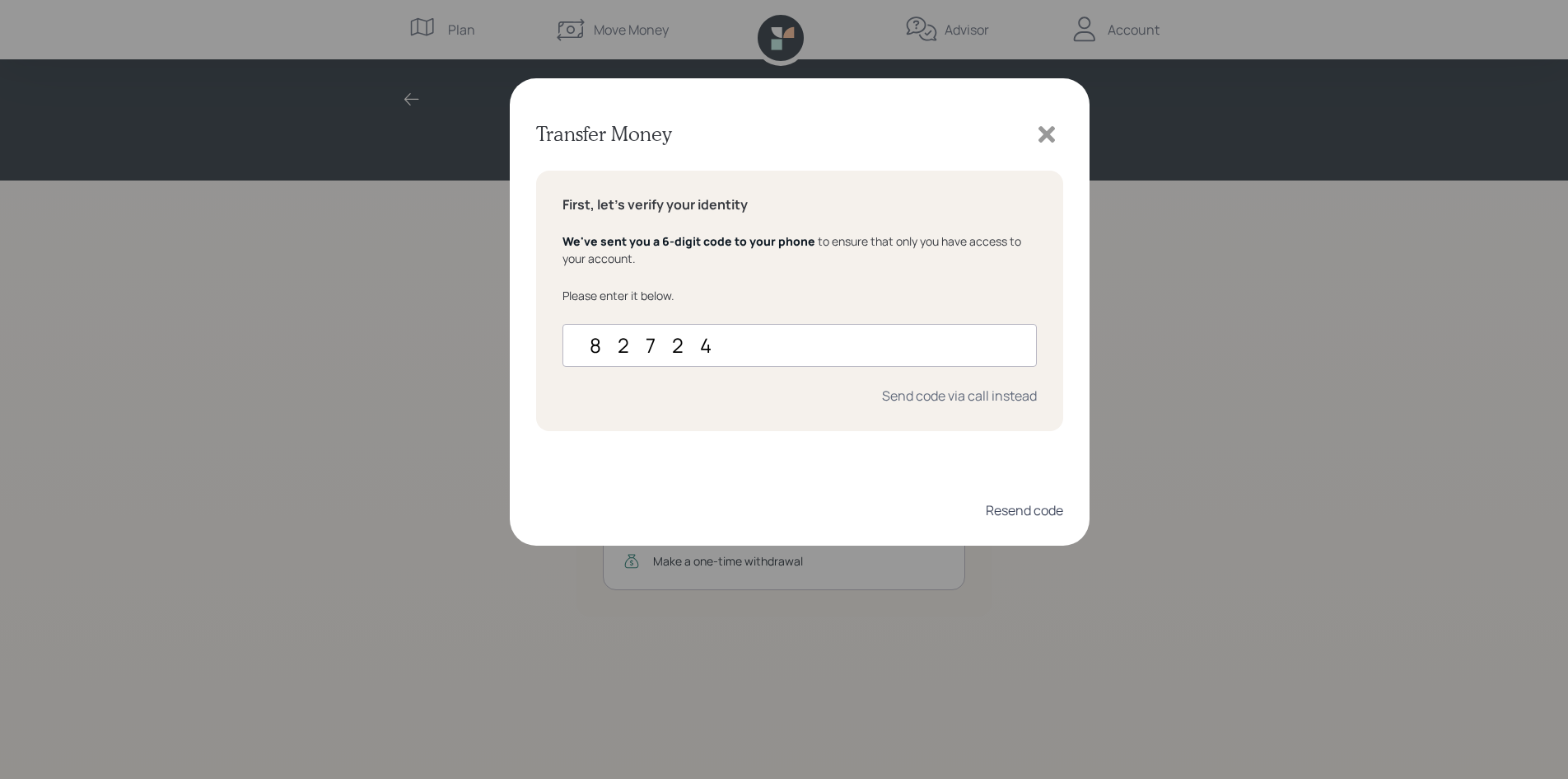
type input "827240"
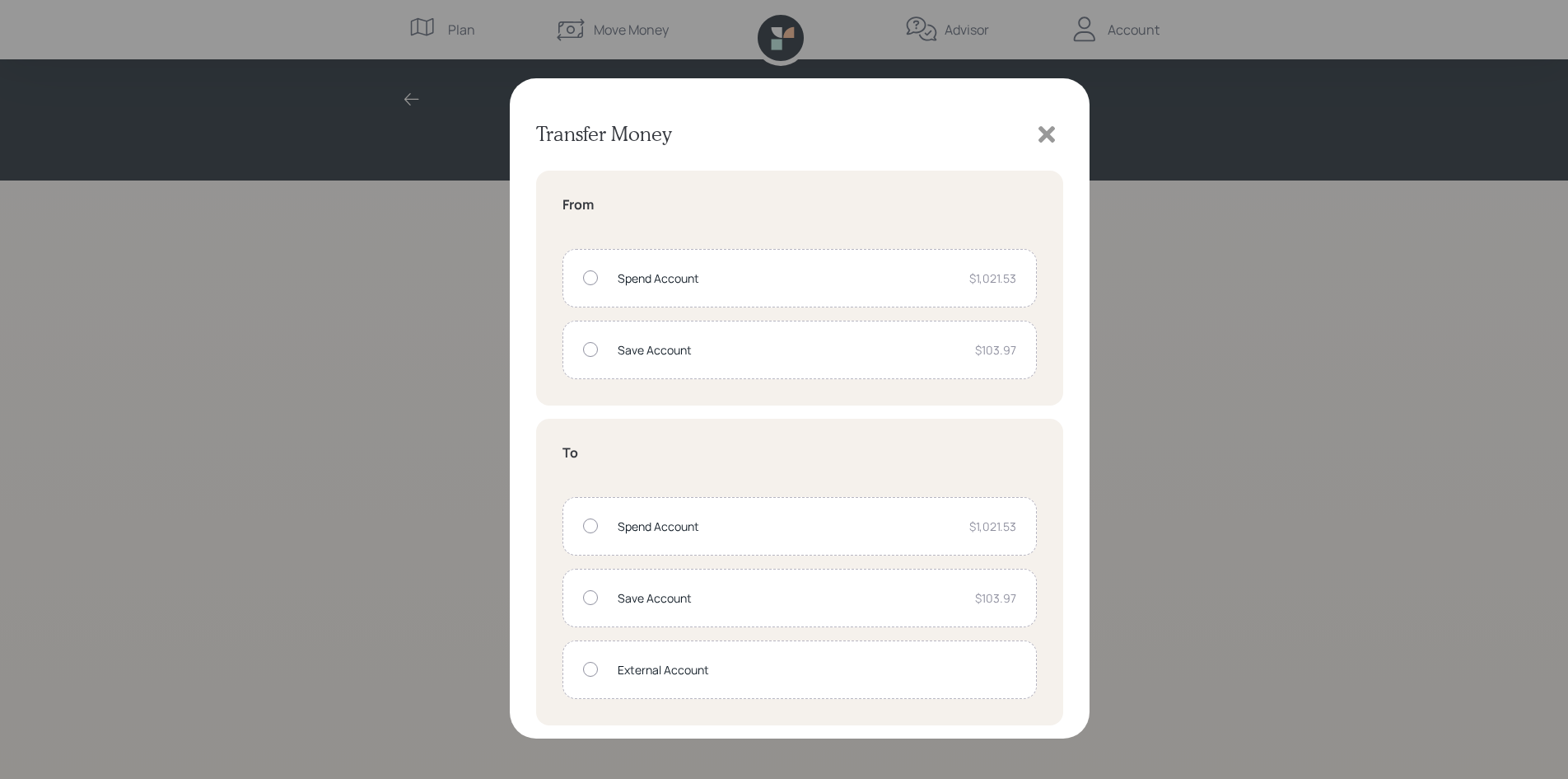
click at [734, 531] on div "Spend Account" at bounding box center [787, 525] width 339 height 17
radio input "true"
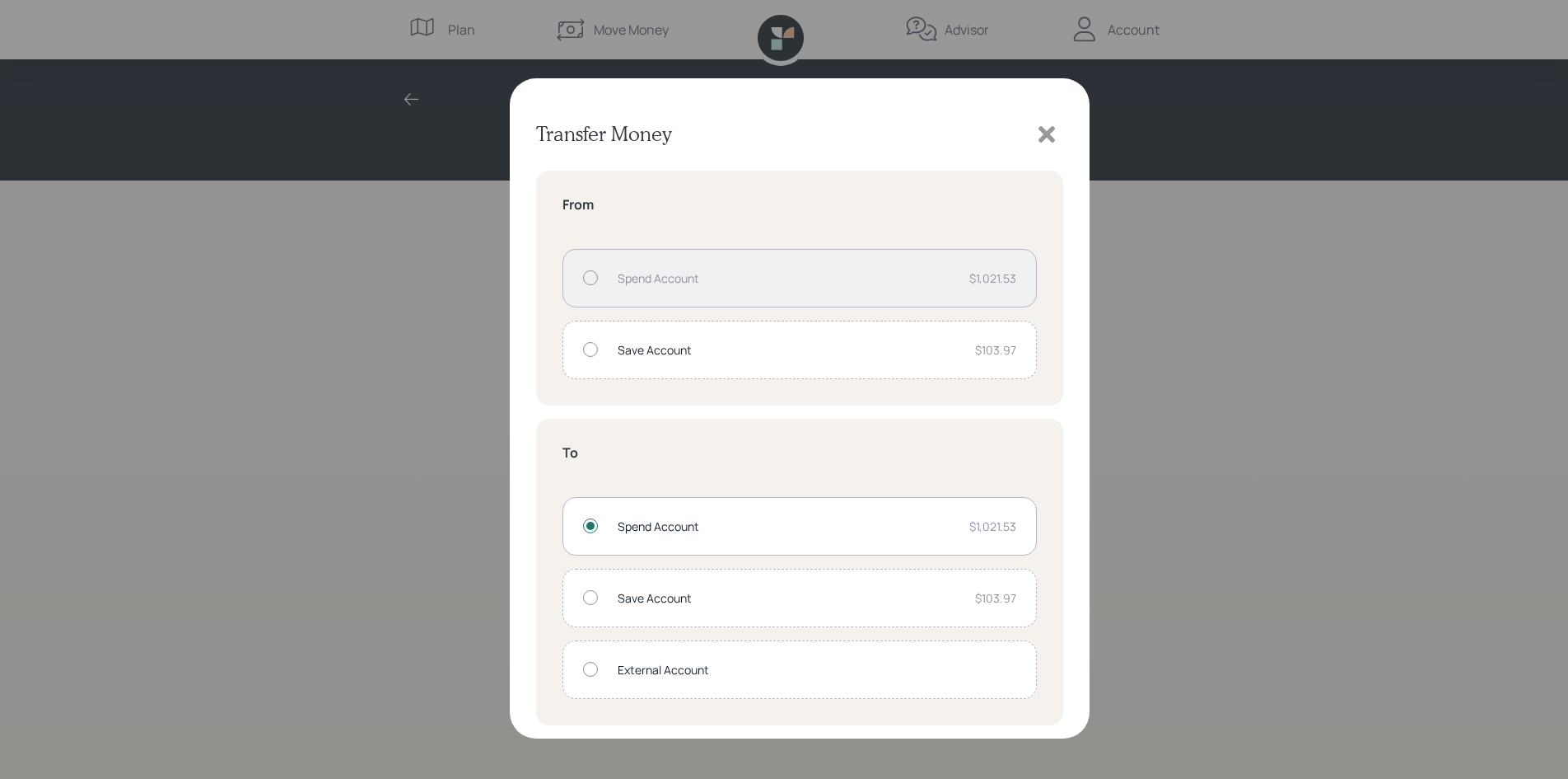
click at [738, 272] on div "Spend Account" at bounding box center [787, 278] width 339 height 17
click at [751, 539] on div "Spend Account $1,021.53" at bounding box center [799, 525] width 474 height 58
click at [1047, 135] on icon at bounding box center [1046, 134] width 17 height 17
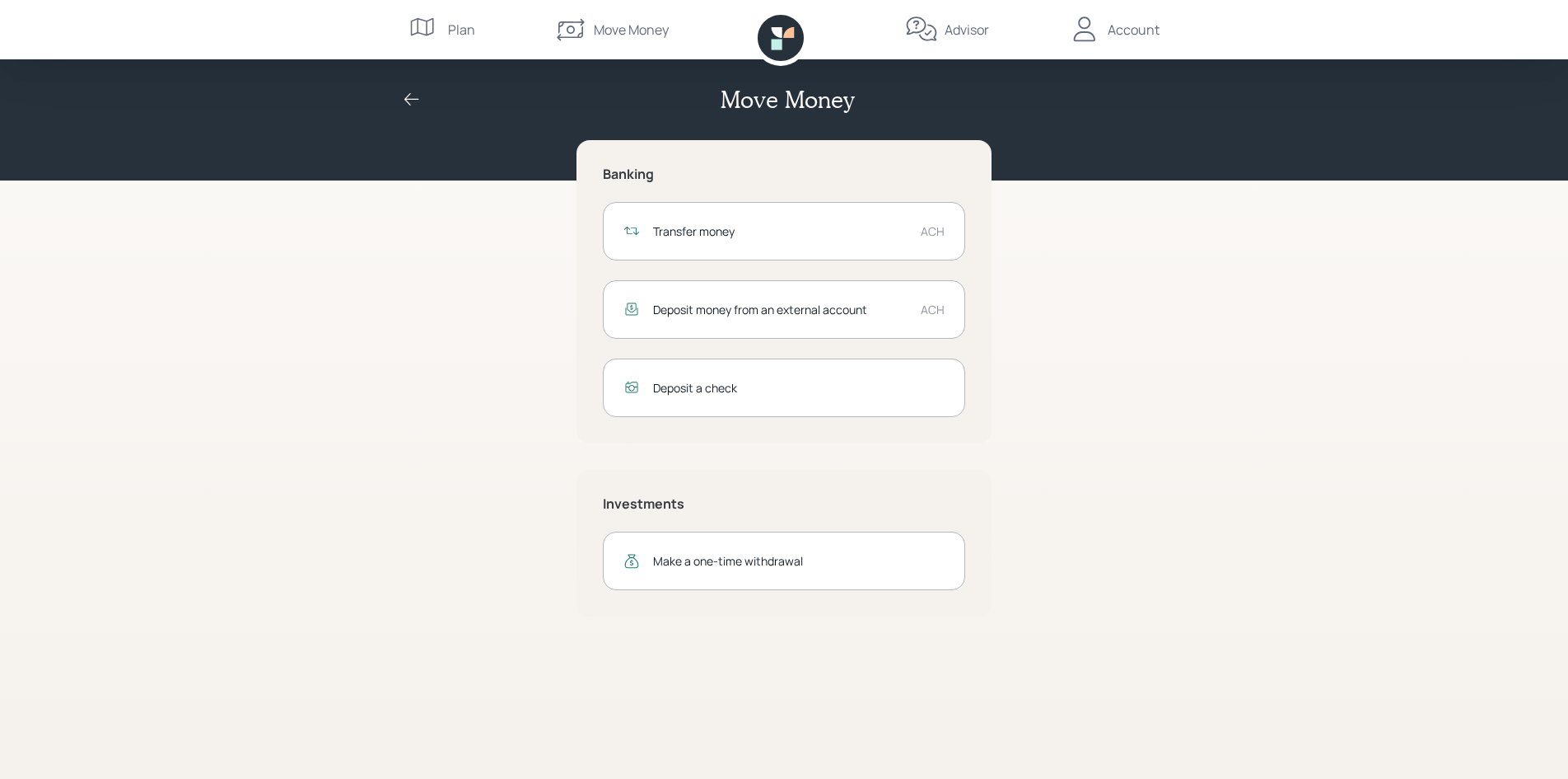
click at [672, 310] on div "Deposit money from an external account" at bounding box center [780, 308] width 255 height 17
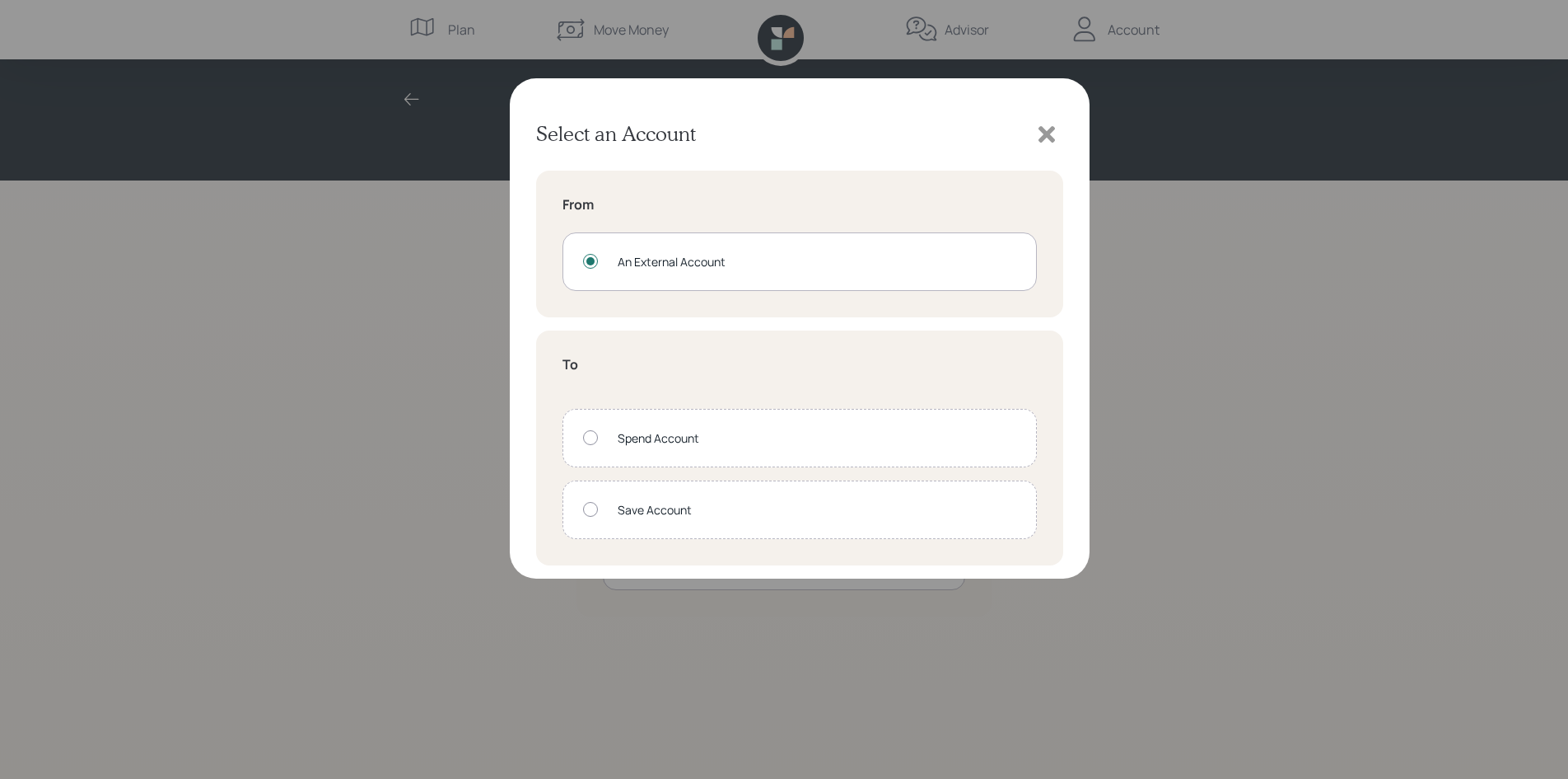
click at [1044, 137] on icon at bounding box center [1046, 134] width 17 height 17
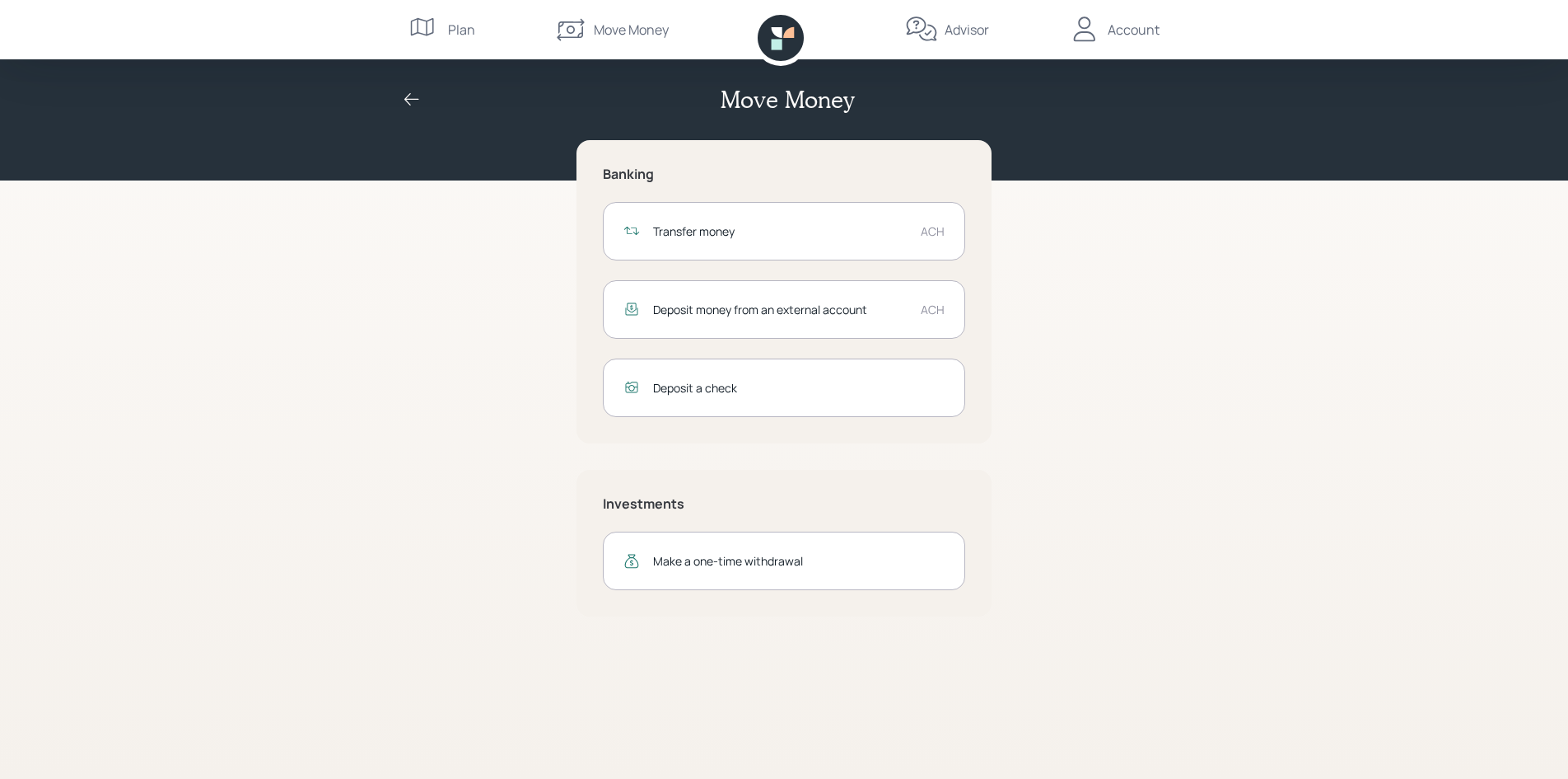
click at [686, 236] on div "Transfer money" at bounding box center [780, 230] width 255 height 17
click div
click div "Spend Account"
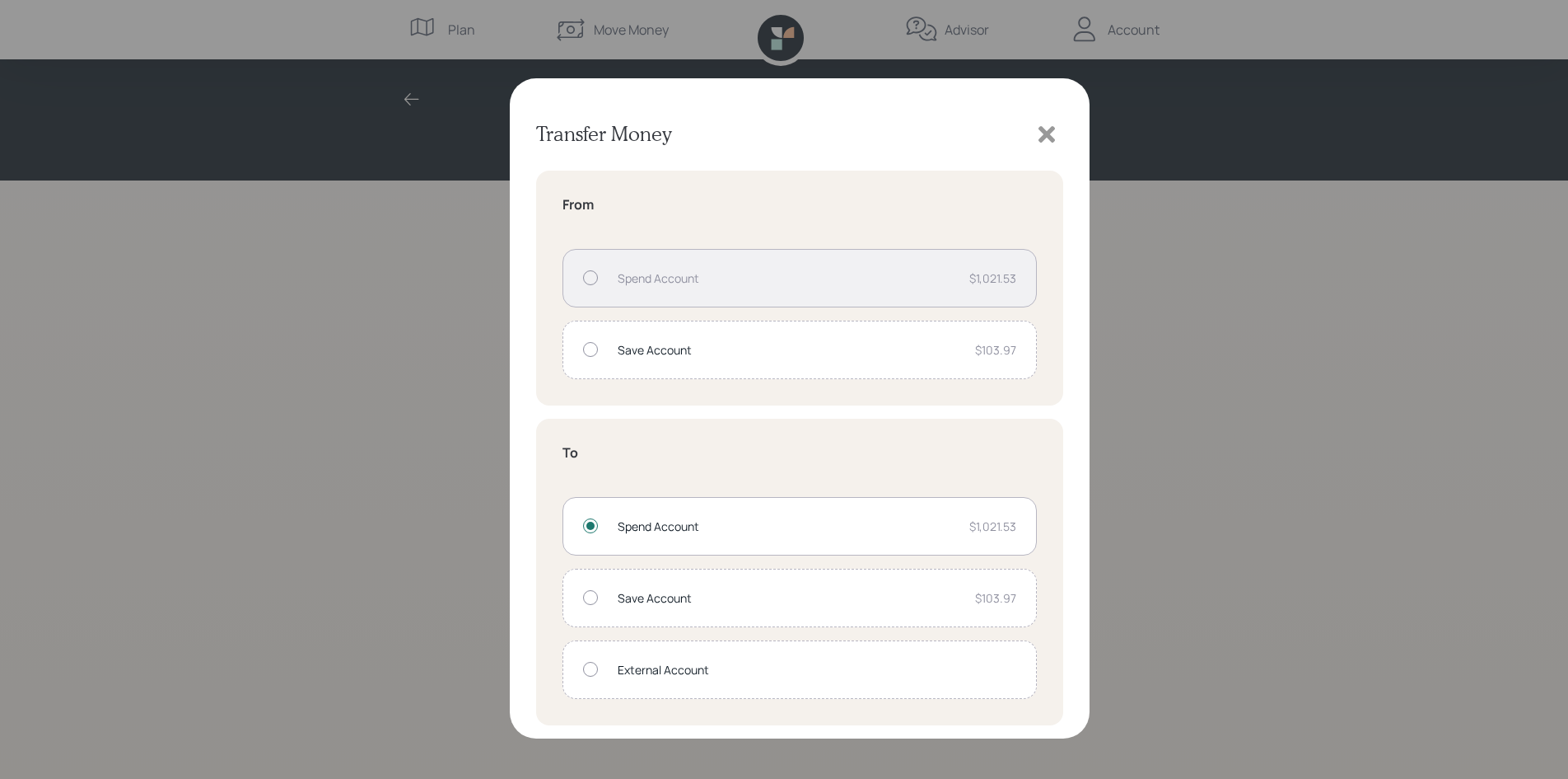
click at [626, 674] on div "External Account" at bounding box center [817, 669] width 398 height 17
radio input "false"
radio input "true"
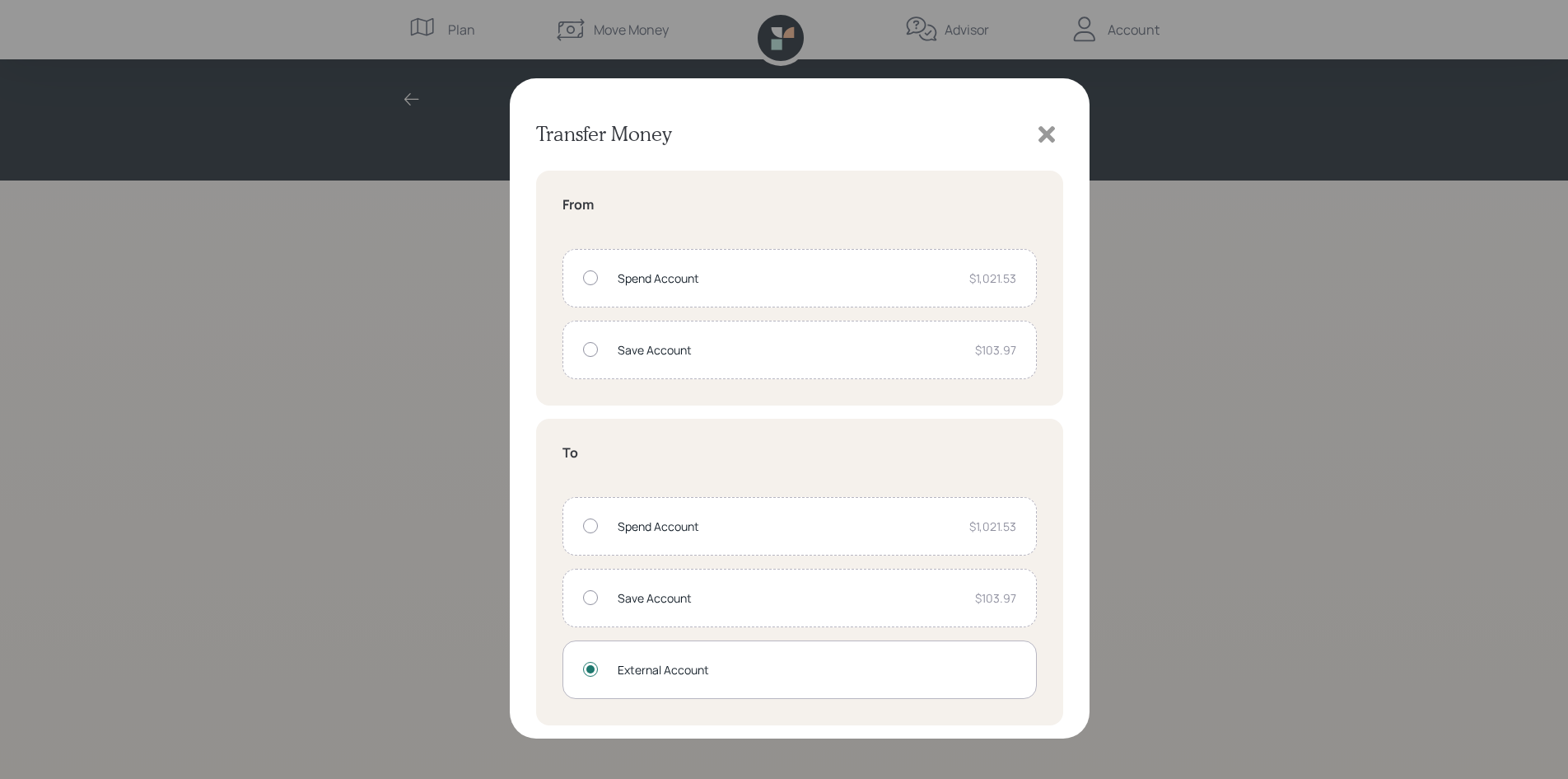
click at [626, 674] on div "External Account" at bounding box center [817, 669] width 398 height 17
click at [1039, 140] on icon at bounding box center [1046, 134] width 17 height 17
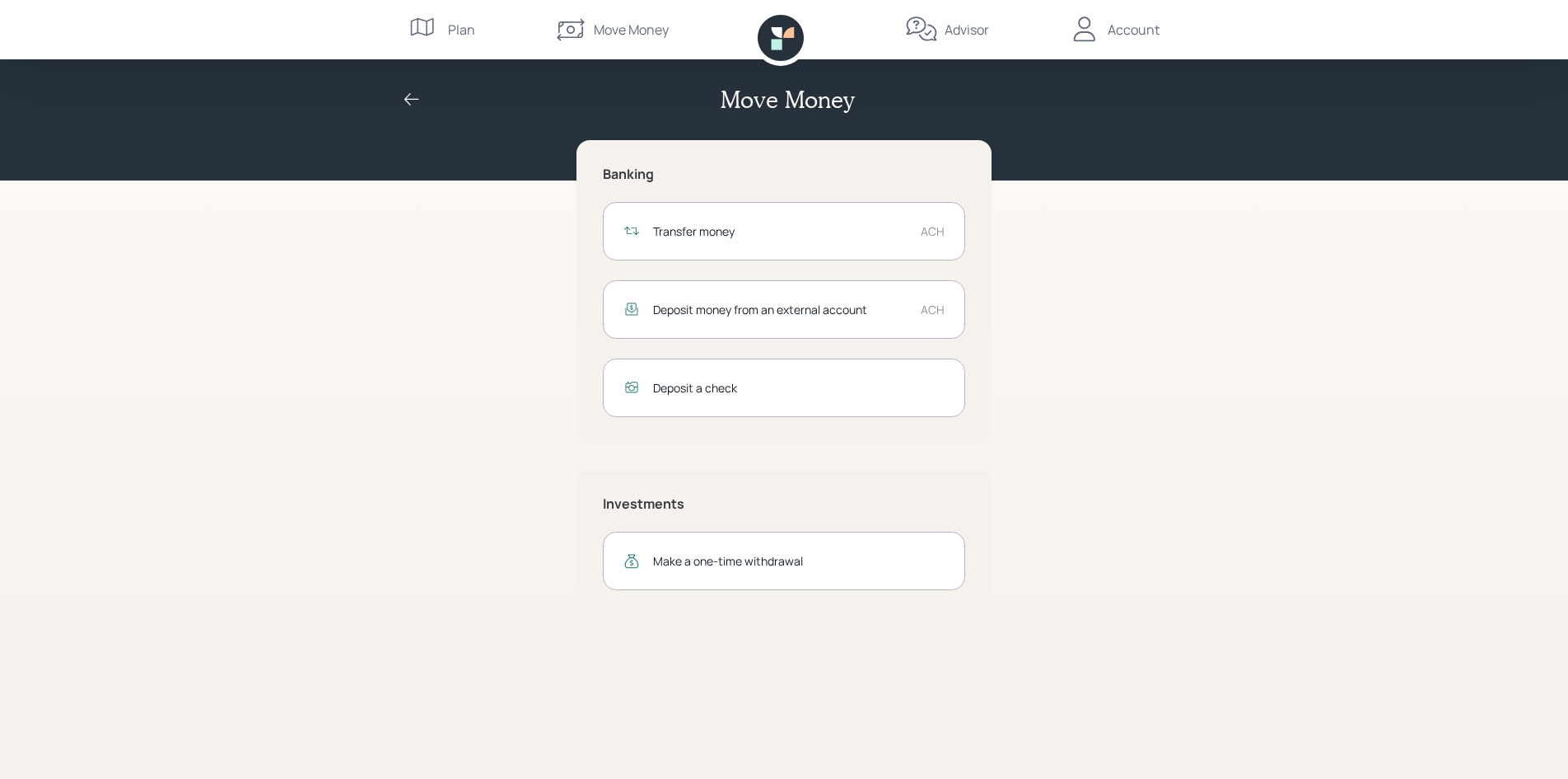
click at [1126, 37] on div "Account" at bounding box center [1133, 30] width 52 height 20
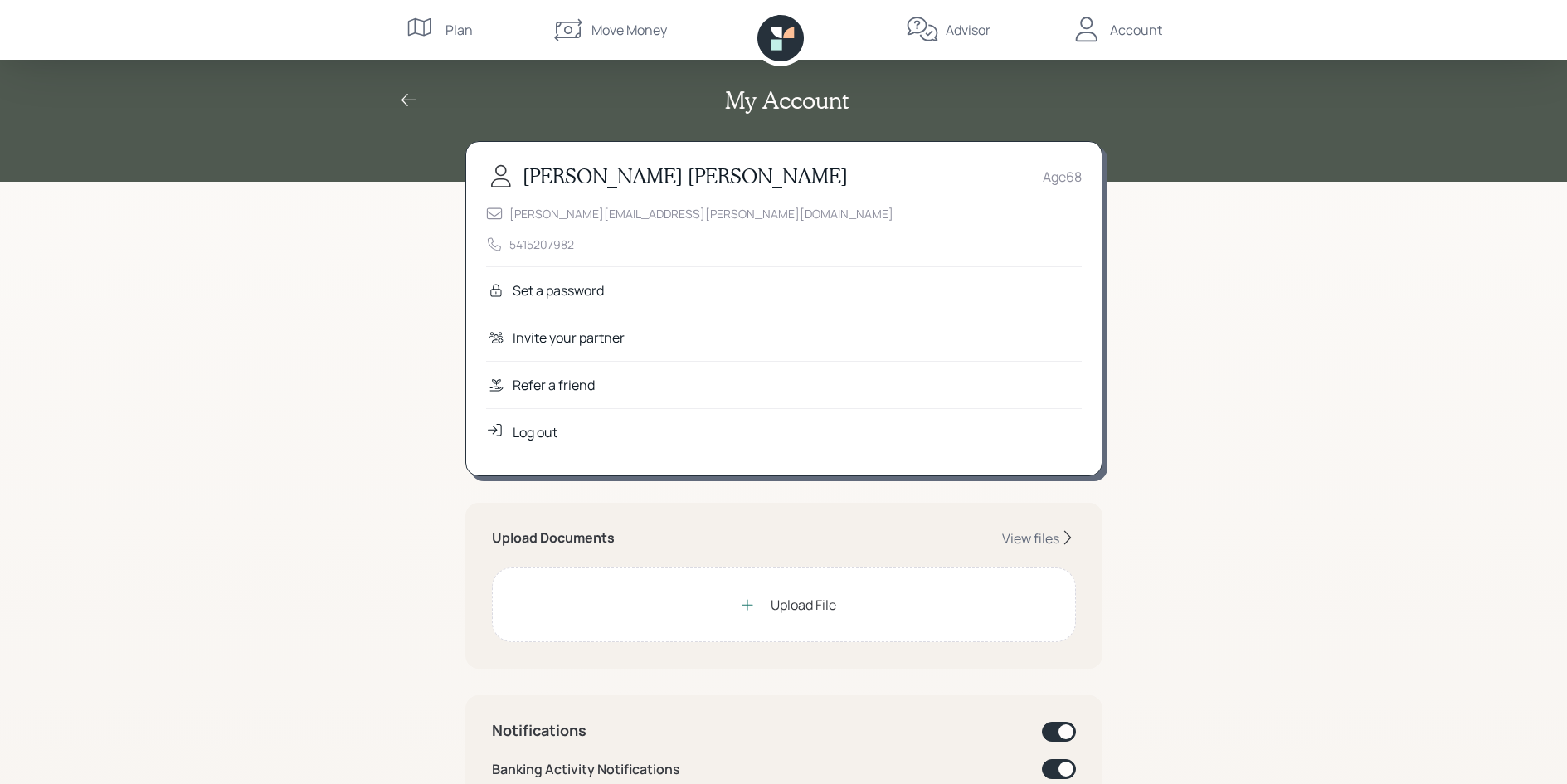
click at [524, 435] on div "Log out" at bounding box center [535, 432] width 45 height 20
